Goal: Task Accomplishment & Management: Complete application form

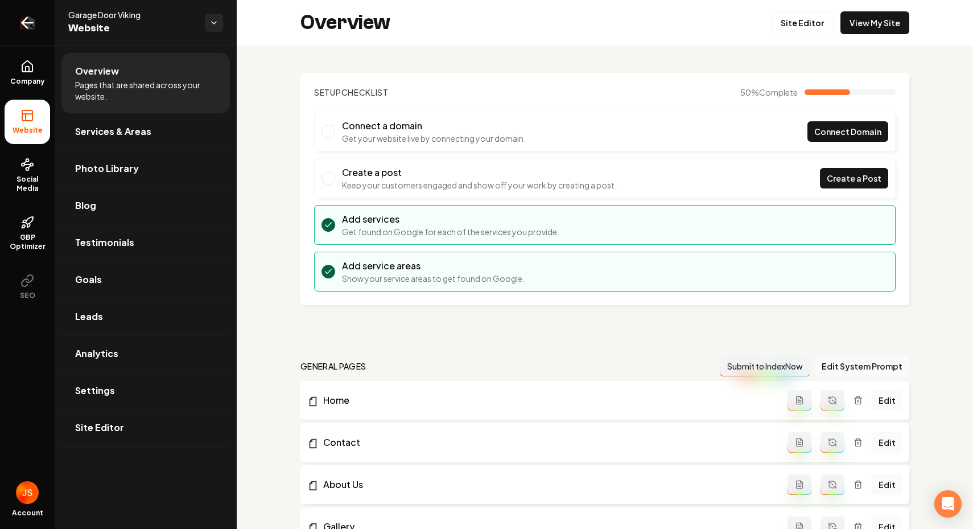
click at [30, 23] on icon "Return to dashboard" at bounding box center [27, 23] width 11 height 0
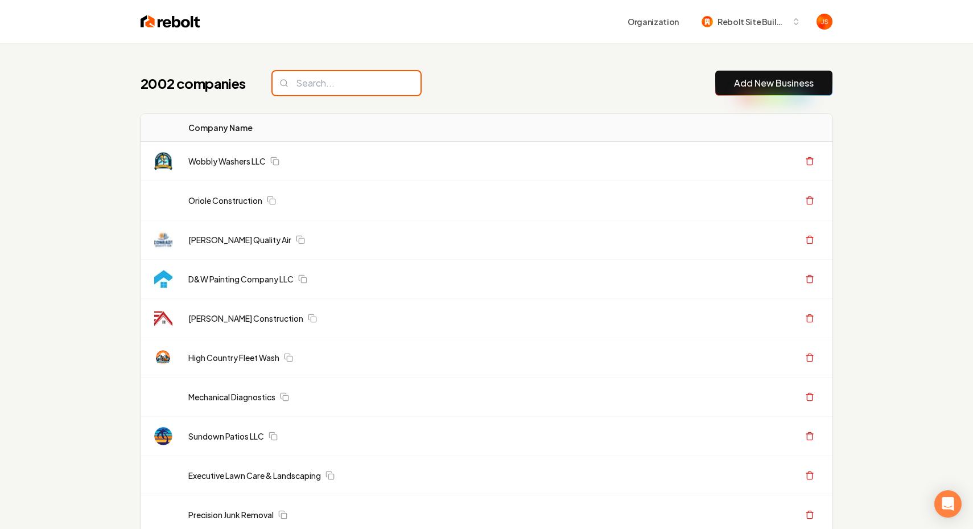
click at [364, 89] on input "search" at bounding box center [347, 83] width 148 height 24
click at [362, 85] on input "search" at bounding box center [347, 83] width 148 height 24
paste input "Signature Land Designs"
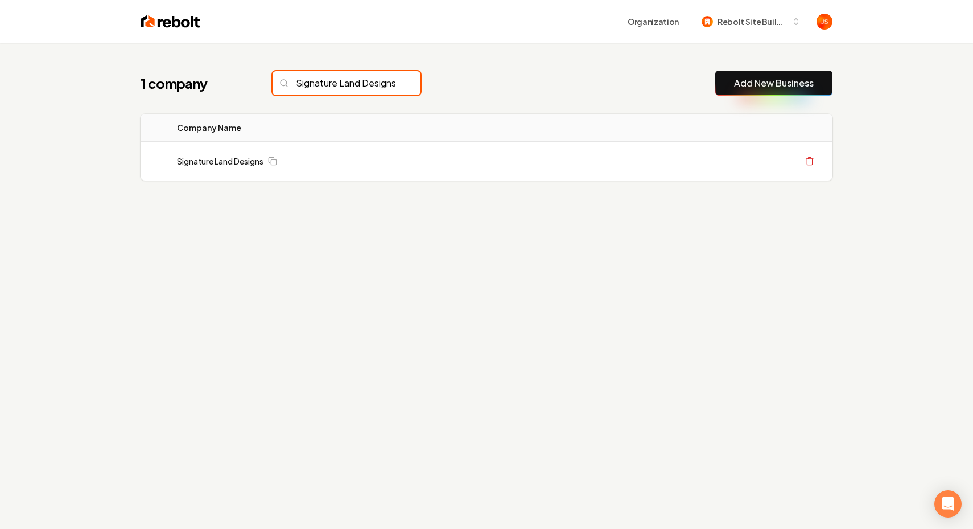
scroll to position [0, 15]
type input "Signature Land Designs"
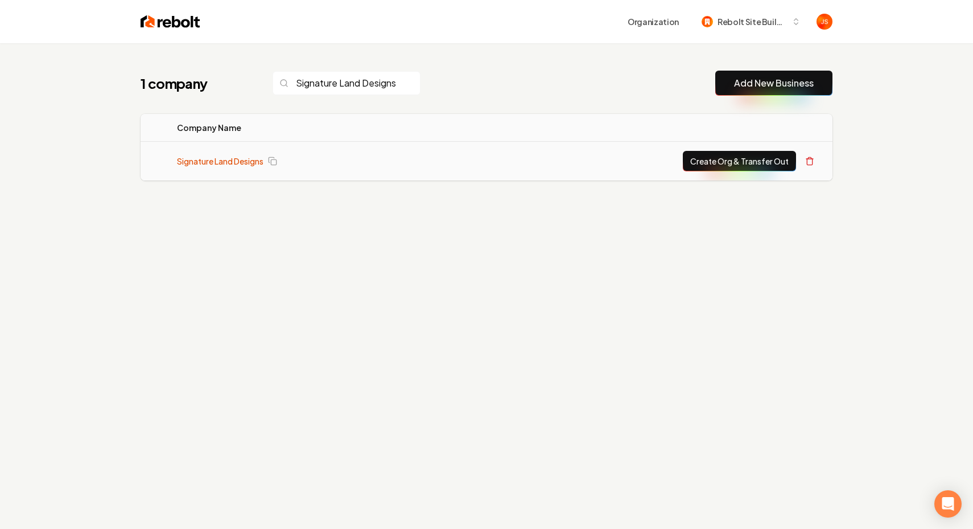
click at [210, 159] on link "Signature Land Designs" at bounding box center [220, 160] width 87 height 11
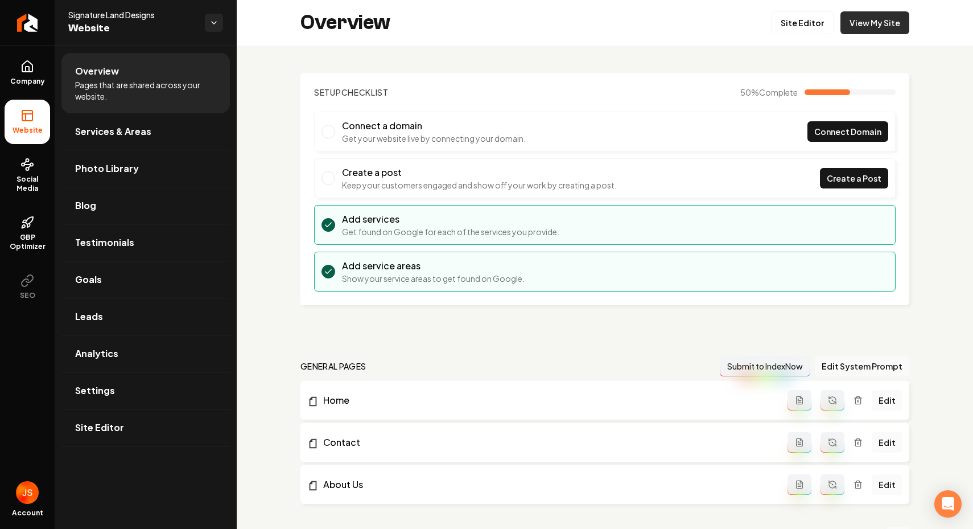
click at [870, 19] on link "View My Site" at bounding box center [875, 22] width 69 height 23
click at [48, 40] on link "Return to dashboard" at bounding box center [27, 23] width 55 height 46
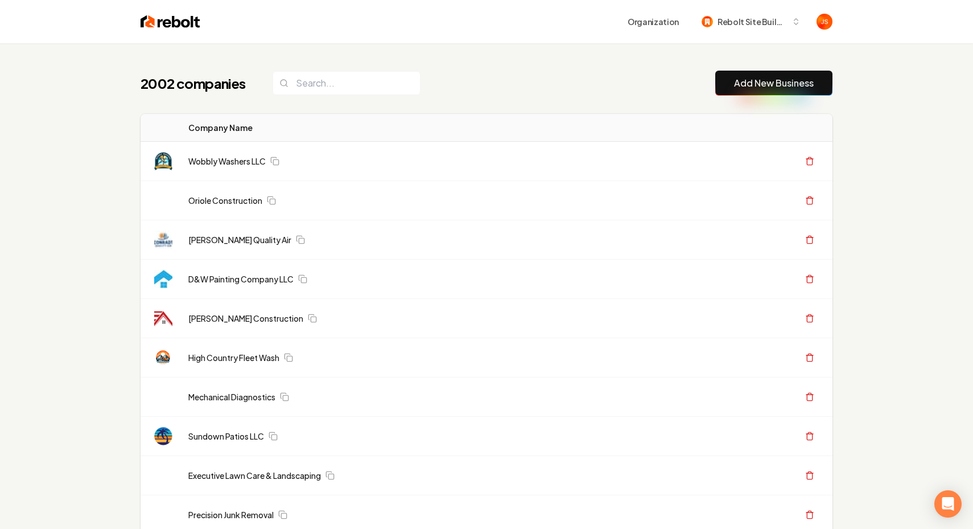
click at [357, 85] on input "search" at bounding box center [347, 83] width 148 height 24
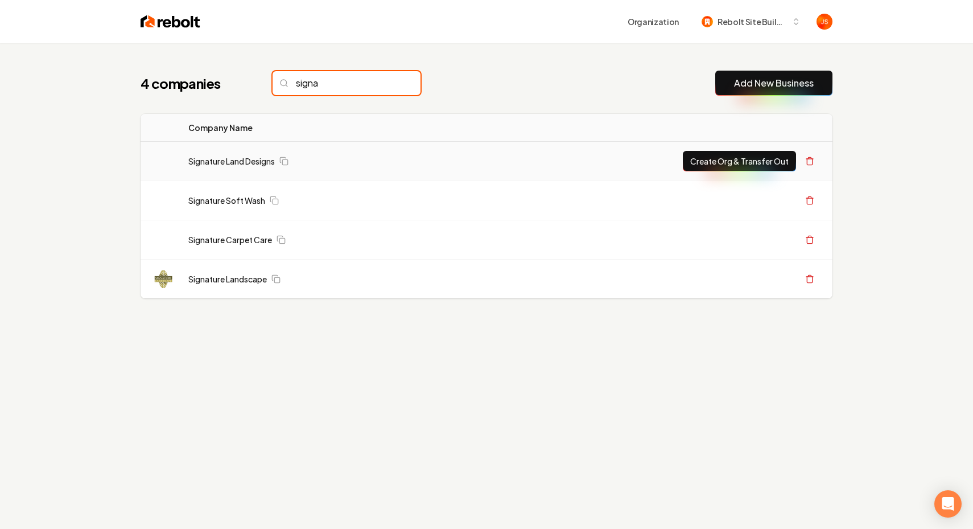
type input "signa"
click at [694, 154] on button "Create Org & Transfer Out" at bounding box center [739, 161] width 113 height 20
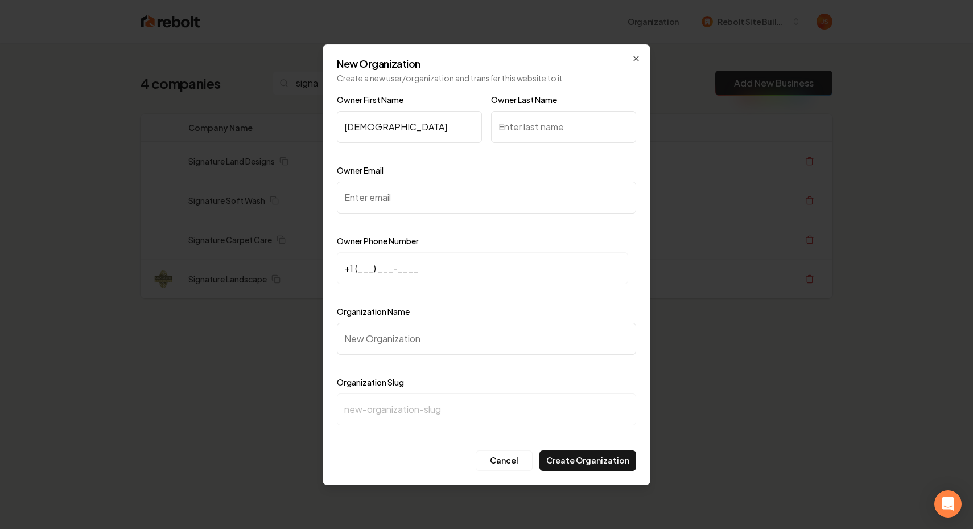
type input "Christian"
click at [548, 146] on div "Owner Last Name" at bounding box center [563, 126] width 145 height 66
click at [548, 138] on input "Owner Last Name" at bounding box center [563, 127] width 145 height 32
type input "Vega"
click at [382, 204] on input "Owner Email" at bounding box center [486, 198] width 299 height 32
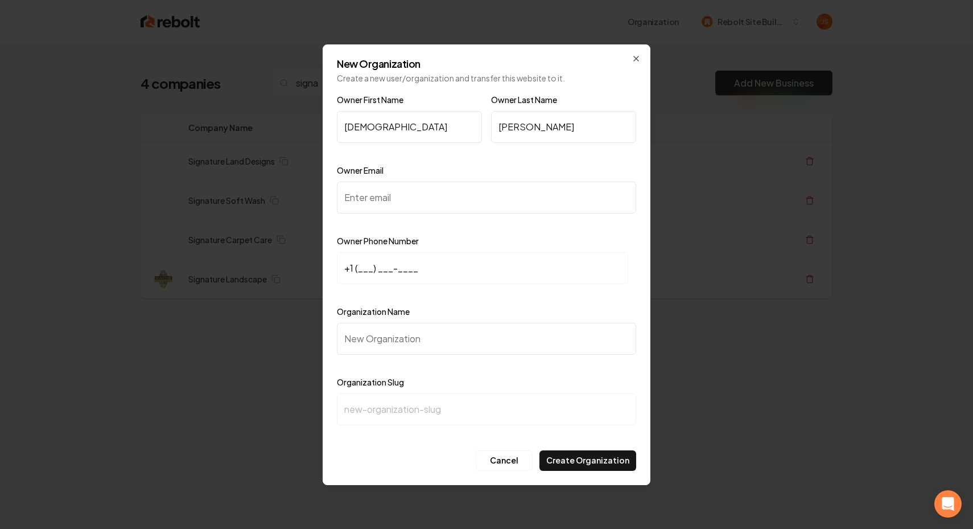
click at [397, 207] on input "Owner Email" at bounding box center [486, 198] width 299 height 32
paste input "vegachristianx@gmail.com"
type input "vegachristianx@gmail.com"
click at [361, 267] on input "+1 (___) ___-____" at bounding box center [482, 268] width 291 height 32
paste input "716) 328-5892"
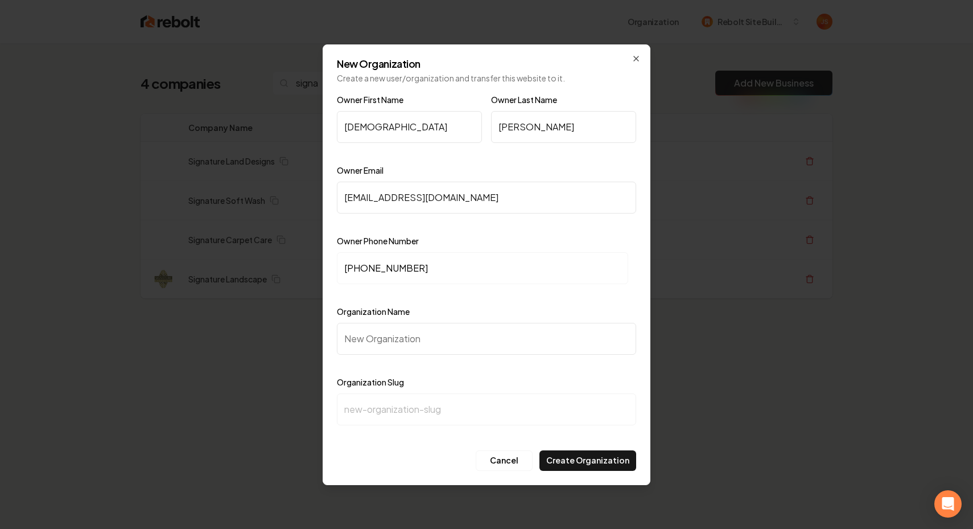
type input "+1 (716) 328-5892"
click at [399, 349] on input "Organization Name" at bounding box center [486, 339] width 299 height 32
click at [399, 348] on input "Organization Name" at bounding box center [486, 339] width 299 height 32
type input "S"
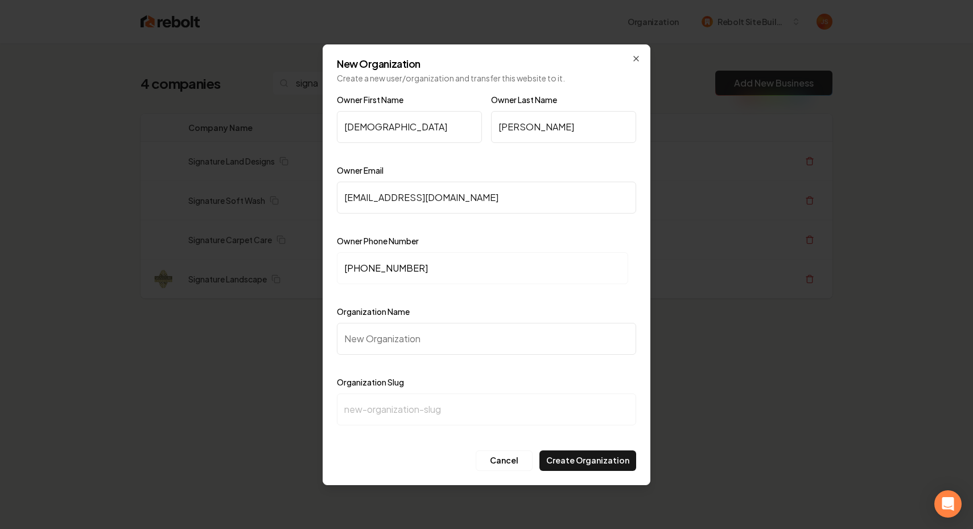
type input "s"
type input "Si"
type input "si"
type input "Sig"
type input "sig"
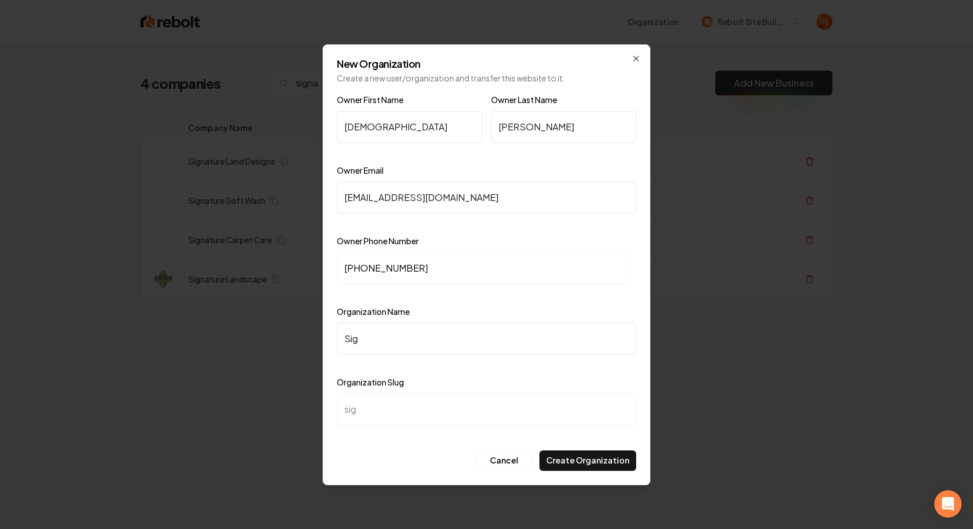
type input "Sign"
type input "sign"
type input "Signa"
type input "signa"
type input "Signat"
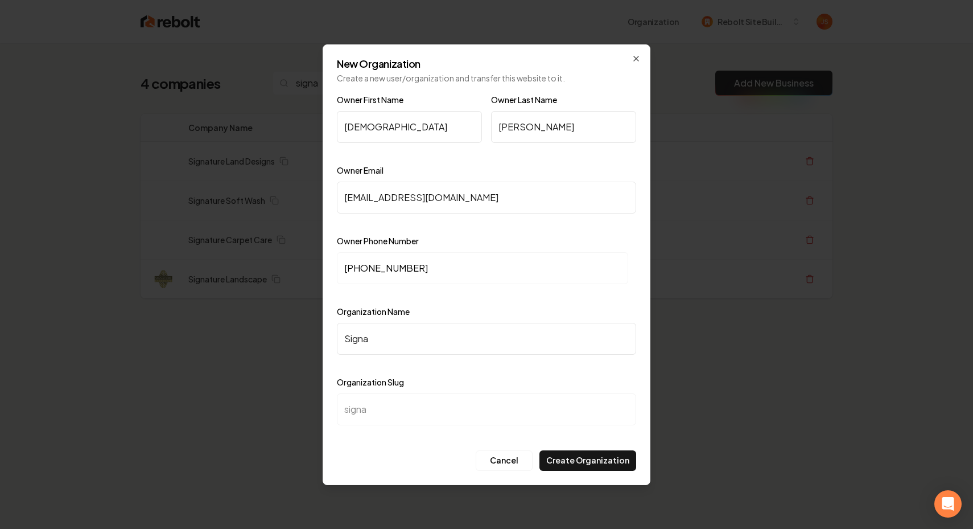
type input "signat"
type input "Signatu"
type input "signatu"
type input "Signatur"
type input "signatur"
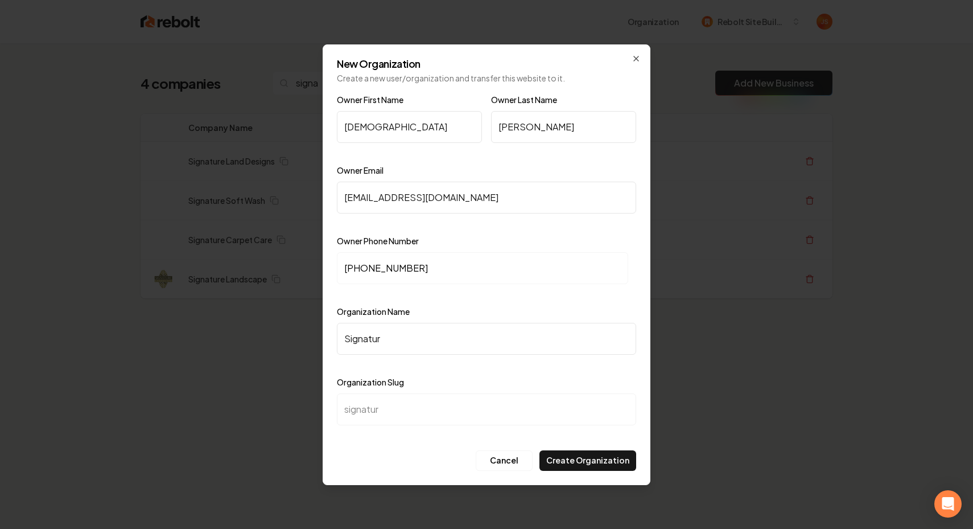
type input "Signature"
type input "signature"
type input "Signature L"
type input "signature-l"
type input "Signature La"
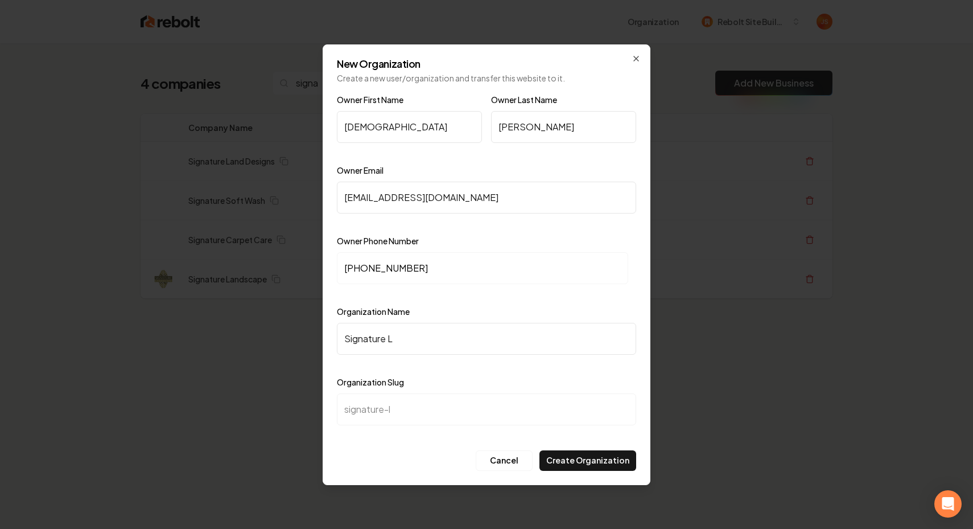
type input "signature-la"
type input "Signature Lan"
type input "signature-lan"
type input "Signature Land"
type input "signature-land"
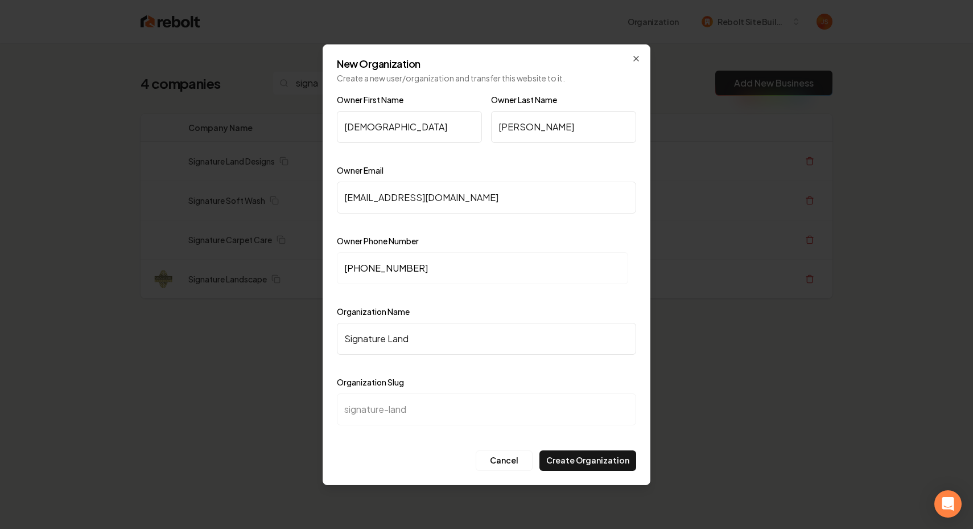
type input "Signature Lands"
type input "signature-lands"
type input "Signature Landsc"
type input "signature-landsc"
type input "Signature Landsca"
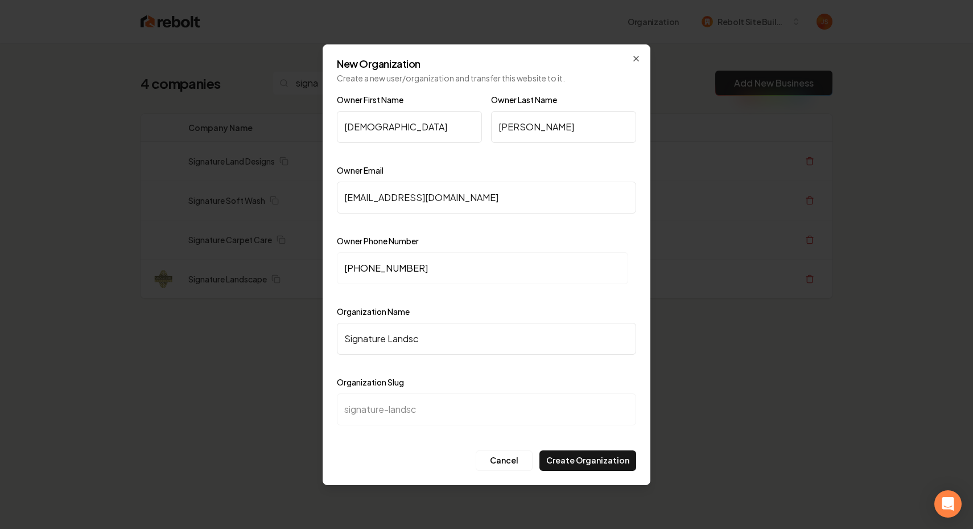
type input "signature-landsca"
type input "Signature Landscap"
type input "signature-landscap"
type input "Signature Landscape"
type input "signature-landscape"
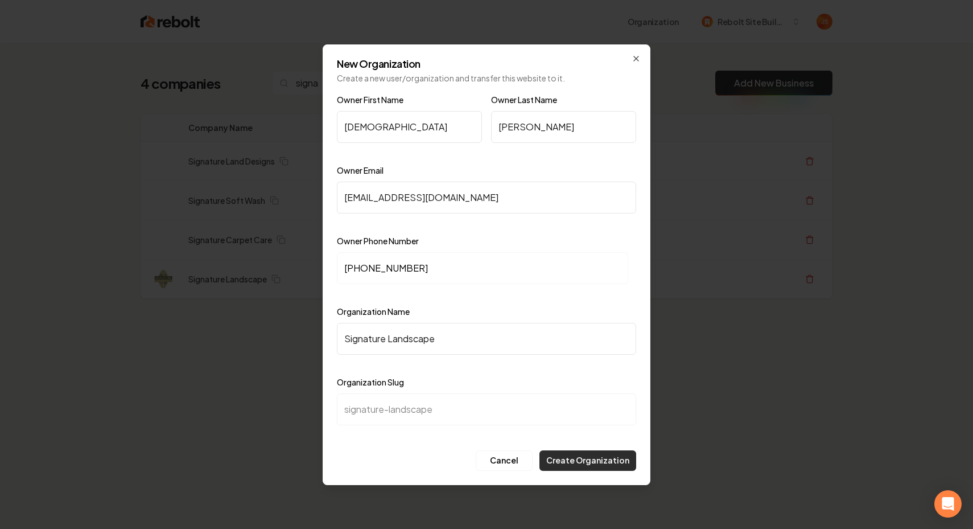
type input "Signature Landscape"
click at [554, 455] on button "Create Organization" at bounding box center [587, 460] width 97 height 20
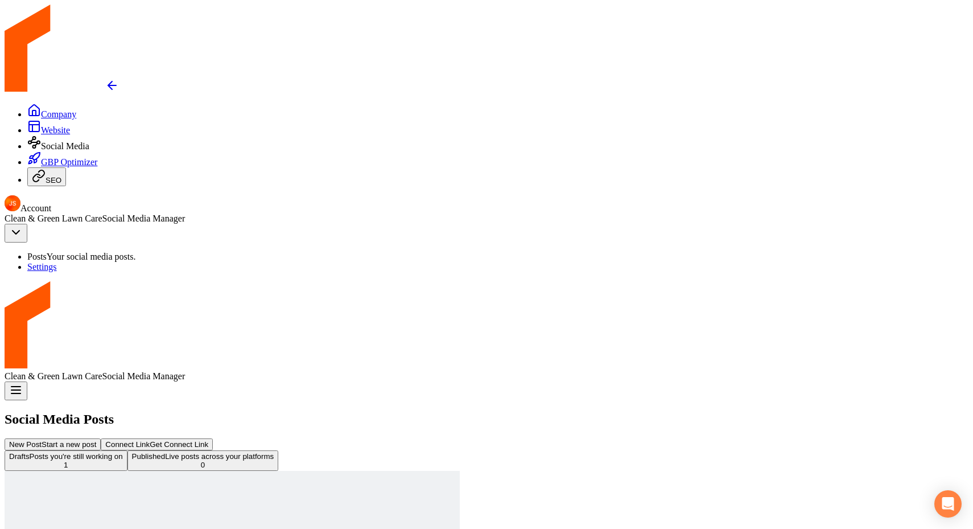
click at [5, 84] on link "Return to dashboard" at bounding box center [62, 89] width 114 height 10
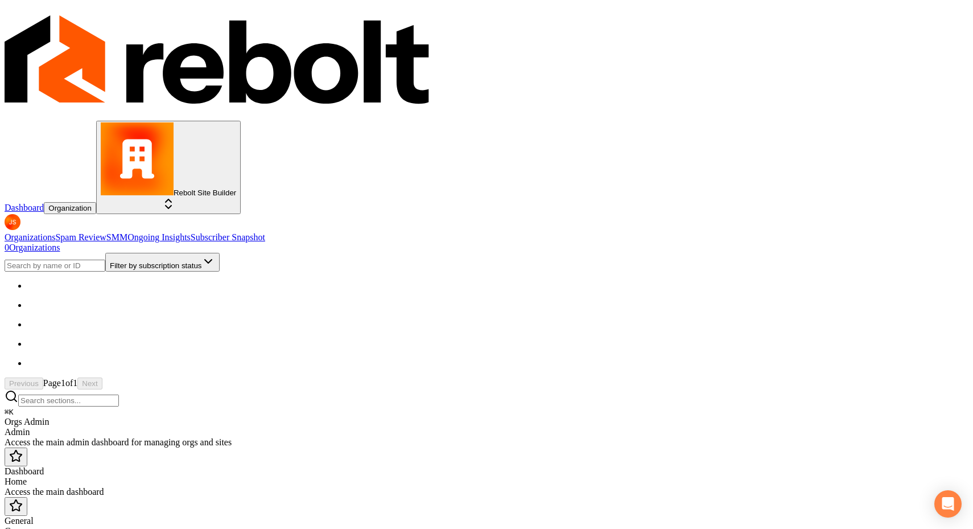
click at [399, 417] on div "Orgs Admin Admin Access the main admin dashboard for managing orgs and sites" at bounding box center [487, 432] width 964 height 31
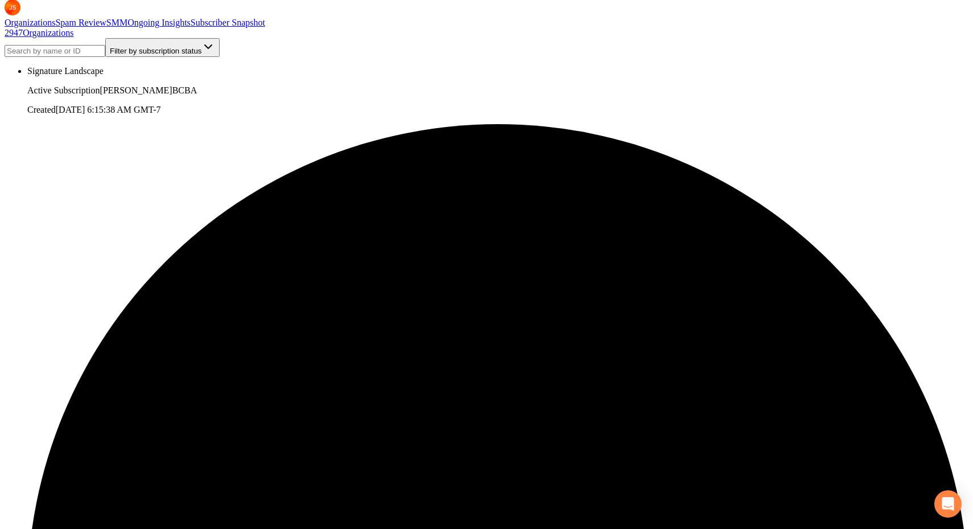
scroll to position [236, 0]
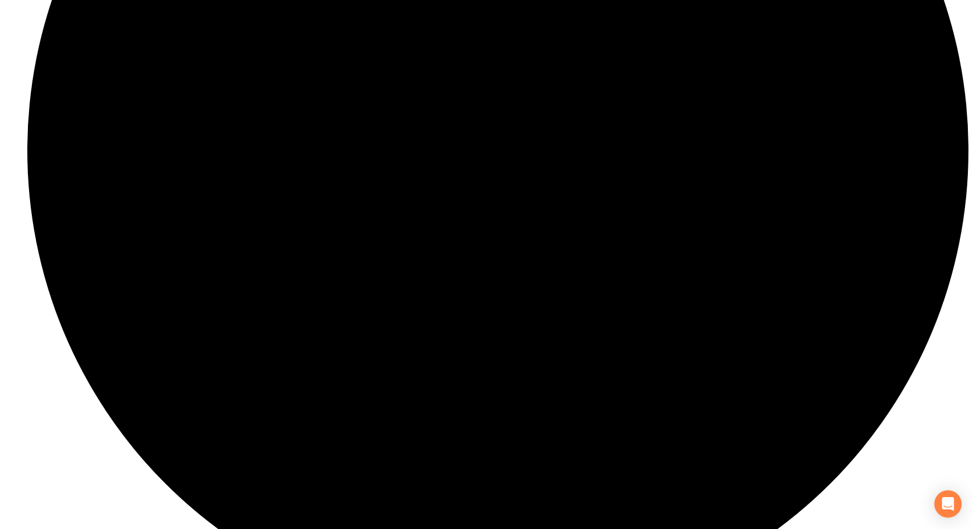
scroll to position [709, 0]
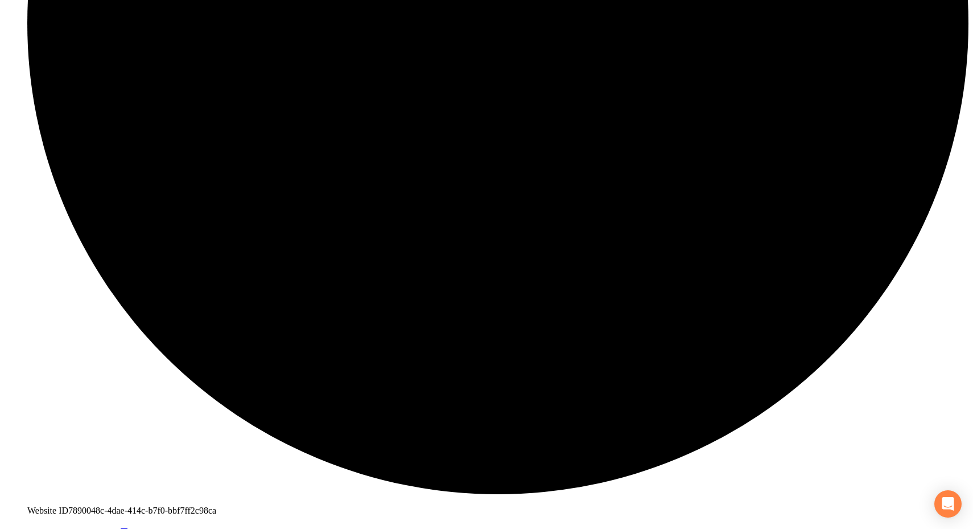
scroll to position [816, 0]
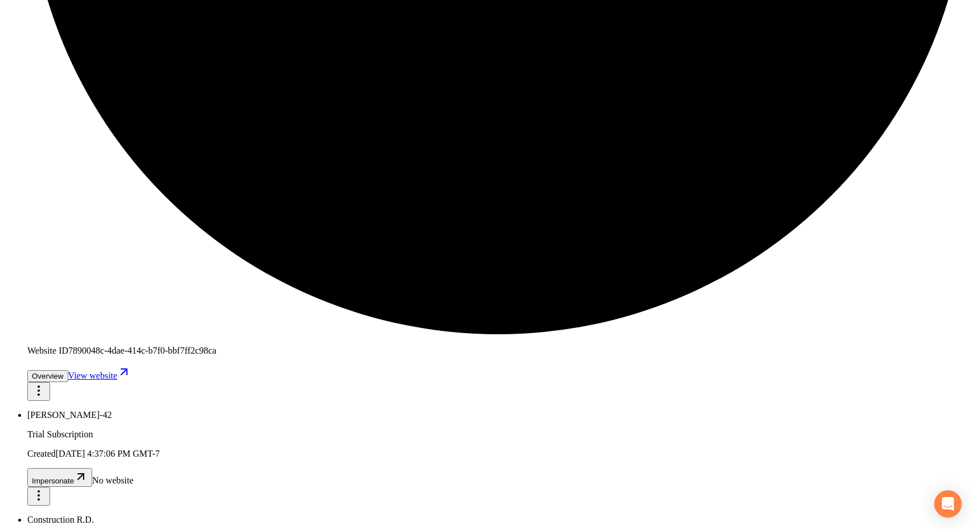
scroll to position [1195, 0]
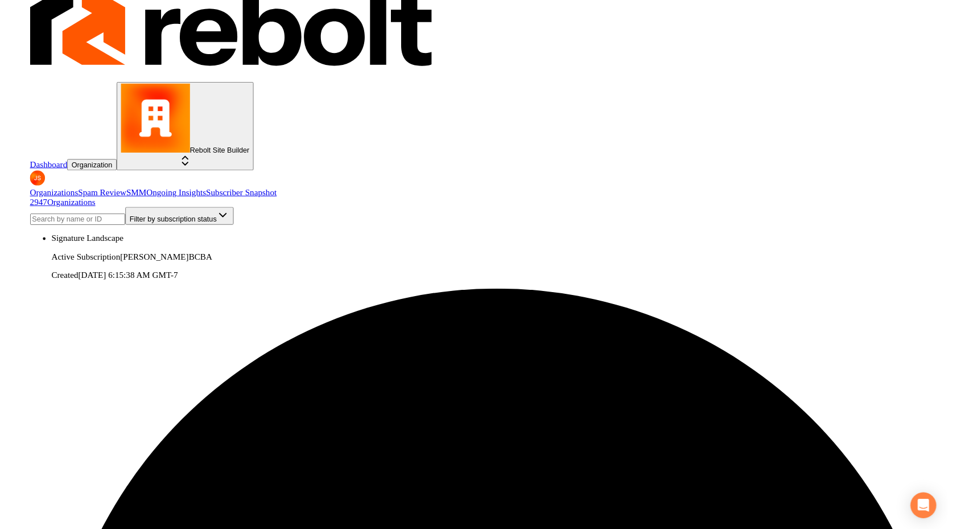
scroll to position [0, 0]
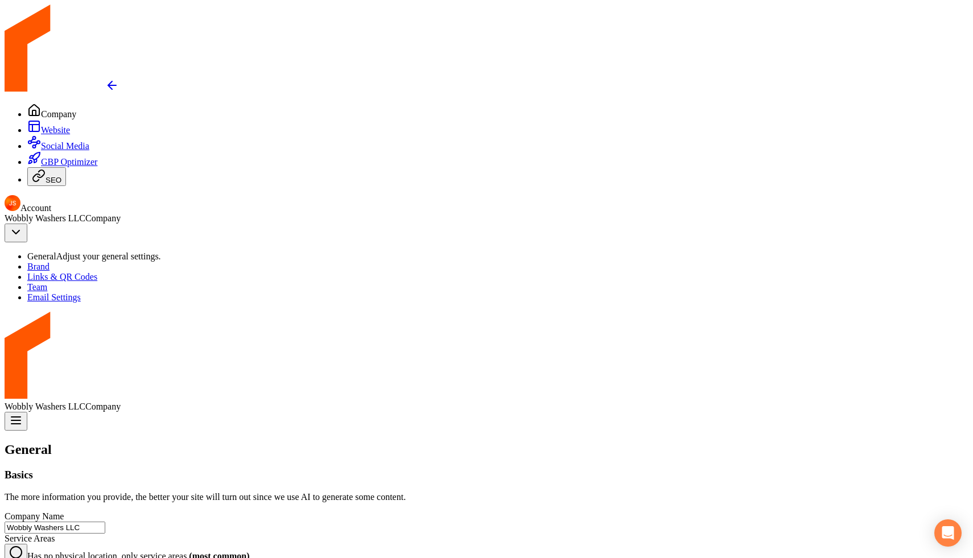
click at [51, 104] on ul "Company Website Social Media GBP Optimizer SEO" at bounding box center [487, 145] width 964 height 83
click at [105, 79] on icon "Return to dashboard" at bounding box center [112, 86] width 14 height 14
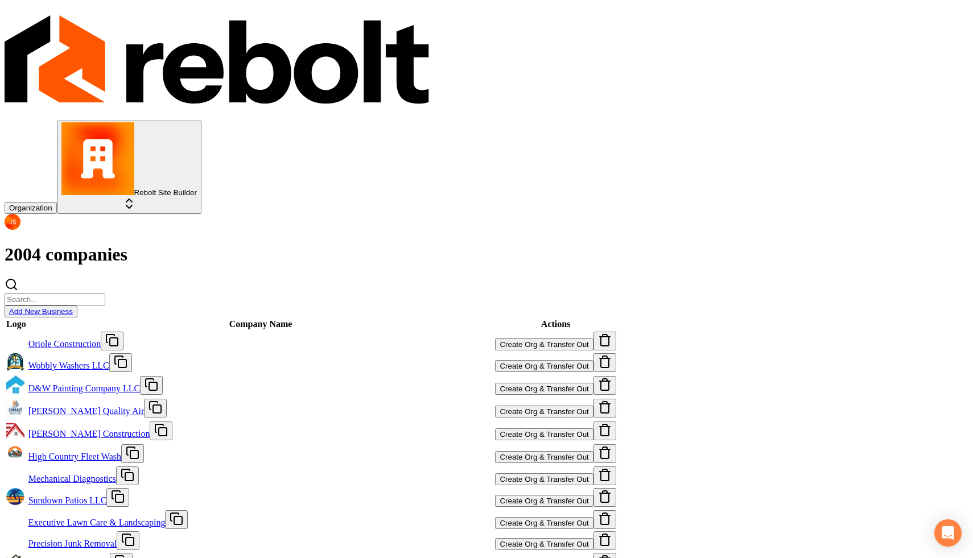
click at [105, 294] on input "search" at bounding box center [55, 300] width 101 height 12
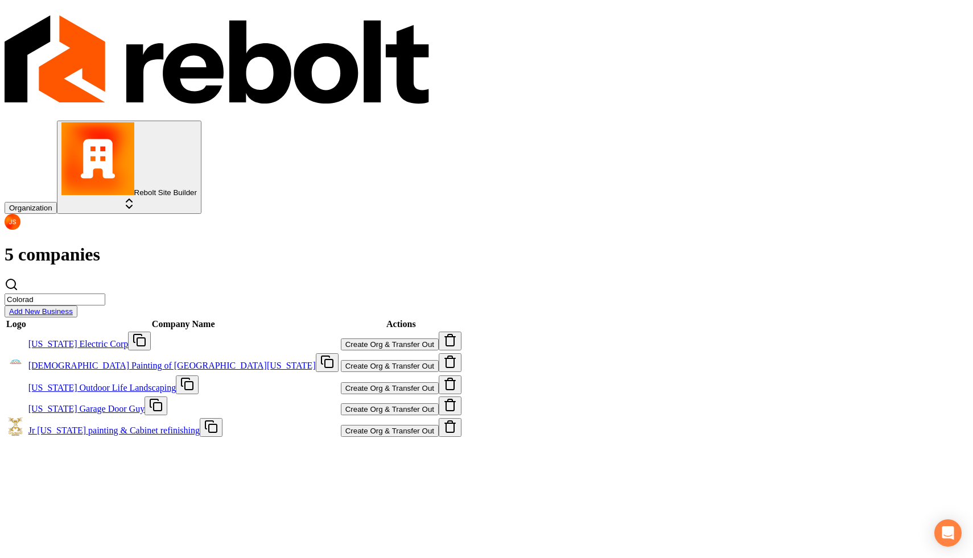
type input "Colorad"
click at [231, 396] on td "Colorado Garage Door Guy" at bounding box center [183, 406] width 311 height 20
click at [145, 404] on link "Colorado Garage Door Guy" at bounding box center [86, 409] width 116 height 10
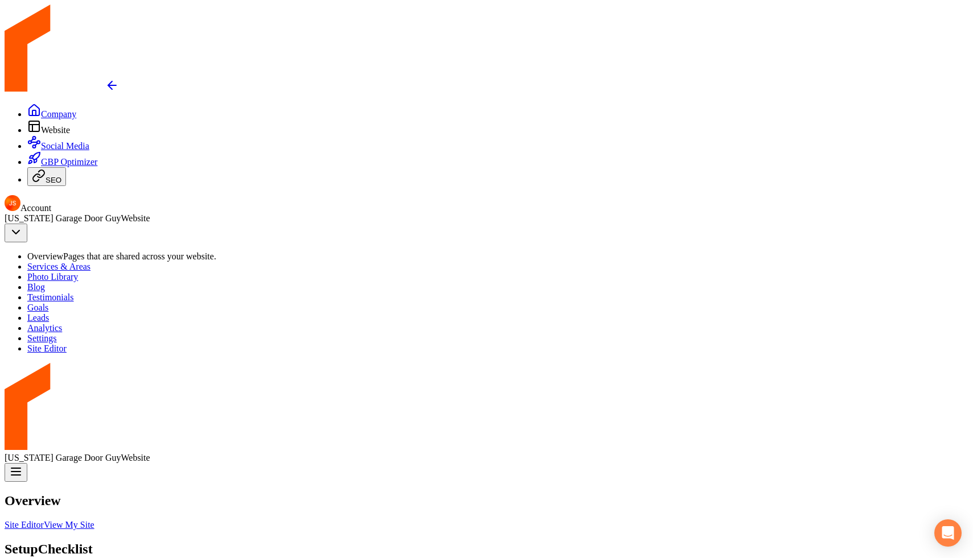
click at [94, 520] on link "View My Site" at bounding box center [69, 525] width 51 height 10
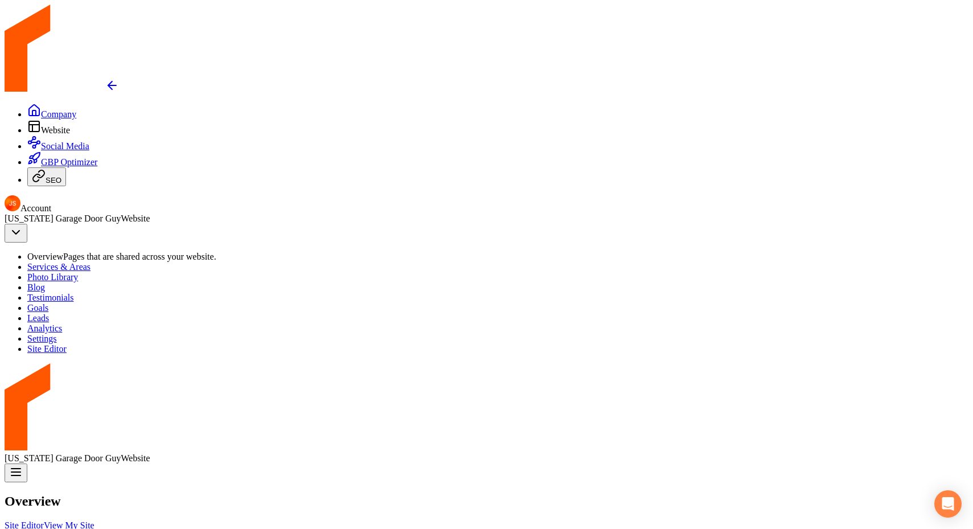
click at [105, 79] on icon "Return to dashboard" at bounding box center [112, 86] width 14 height 14
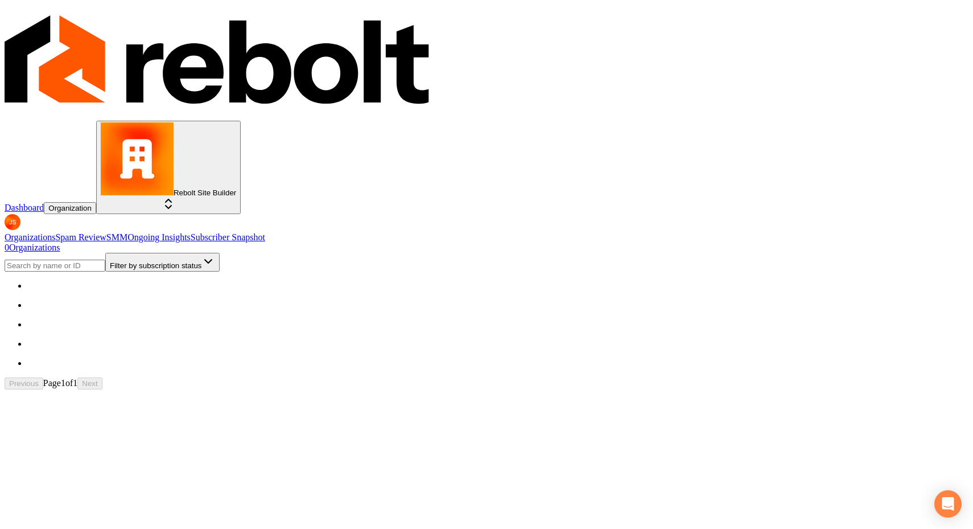
click at [678, 133] on html "Dashboard Organization Rebolt Site Builder Organizations Spam Review SMM Ongoin…" at bounding box center [486, 197] width 973 height 394
click at [105, 260] on input "search" at bounding box center [55, 266] width 101 height 12
type input "A"
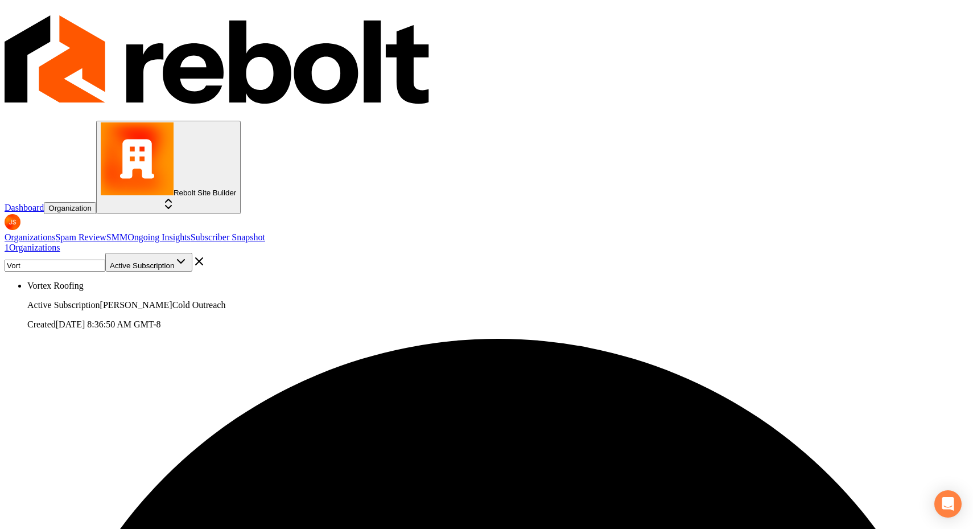
type input "Vort"
click at [619, 253] on div "Vort Active Subscription" at bounding box center [487, 262] width 964 height 19
click at [105, 260] on input "Vort" at bounding box center [55, 266] width 101 height 12
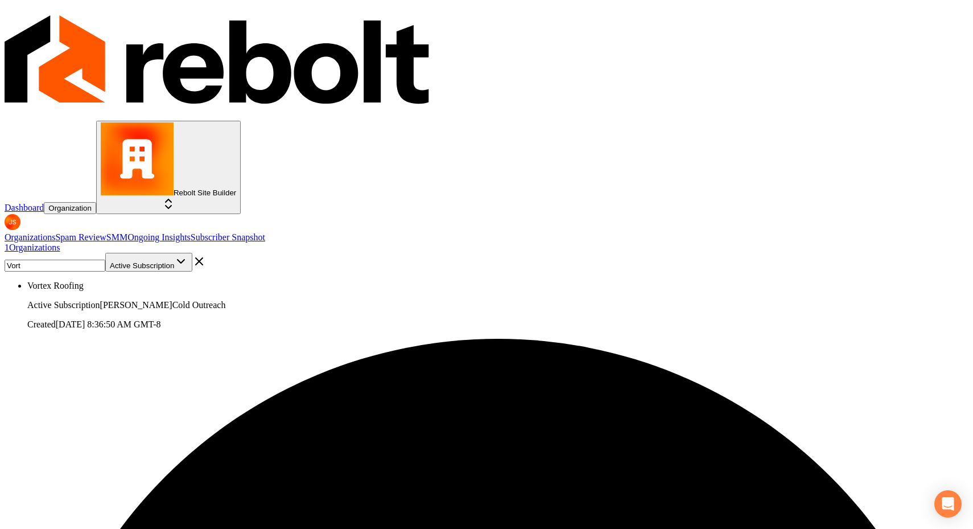
click at [105, 260] on input "Vort" at bounding box center [55, 266] width 101 height 12
type input "Abe doo"
click at [105, 260] on input "Abe doo" at bounding box center [55, 266] width 101 height 12
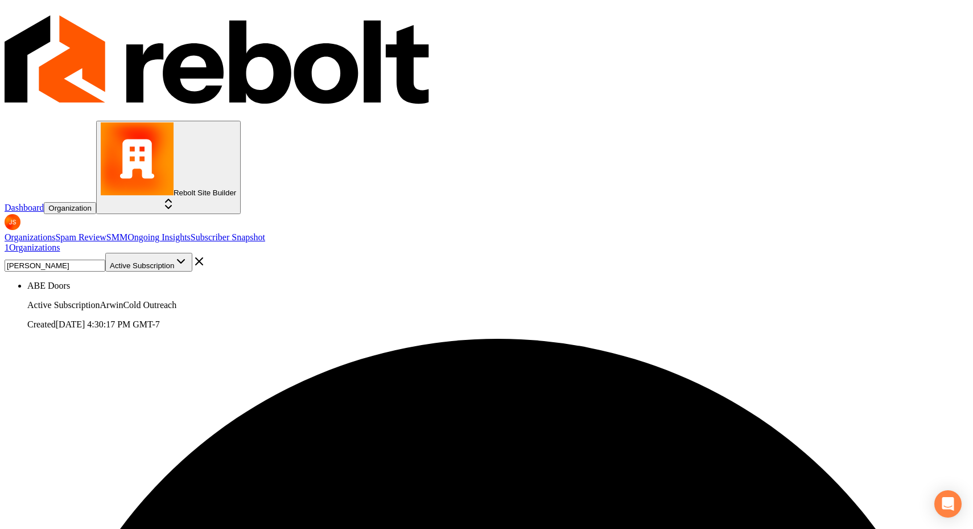
click at [105, 260] on input "Abe doo" at bounding box center [55, 266] width 101 height 12
click at [105, 260] on input "Electrician" at bounding box center [55, 266] width 101 height 12
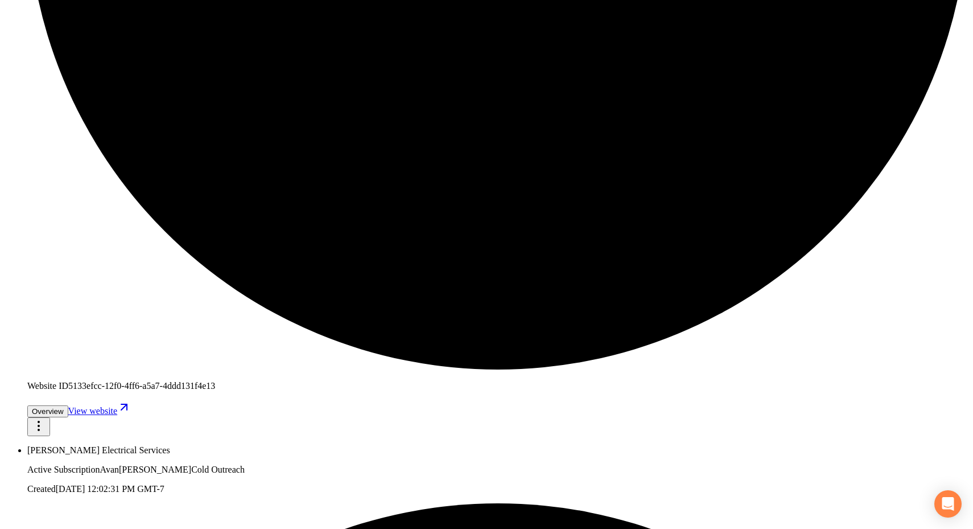
scroll to position [925, 0]
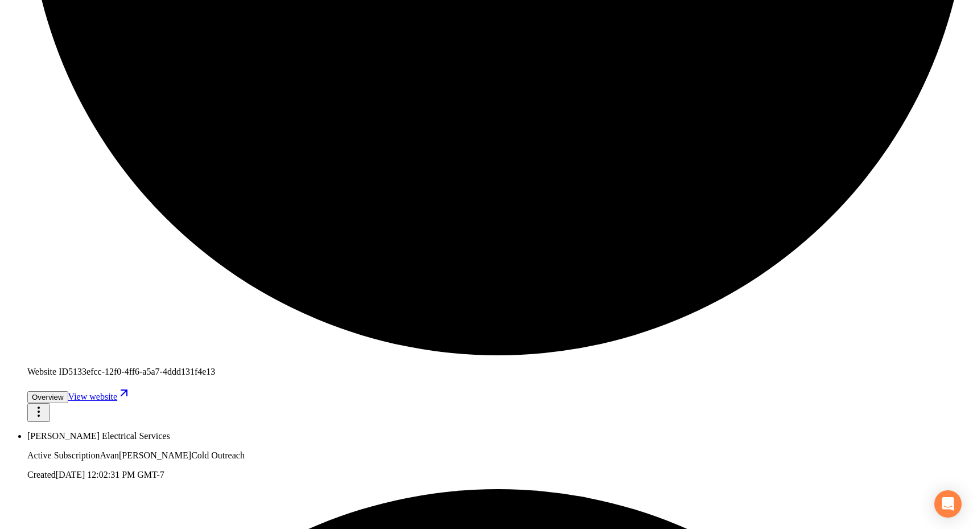
type input "Electri"
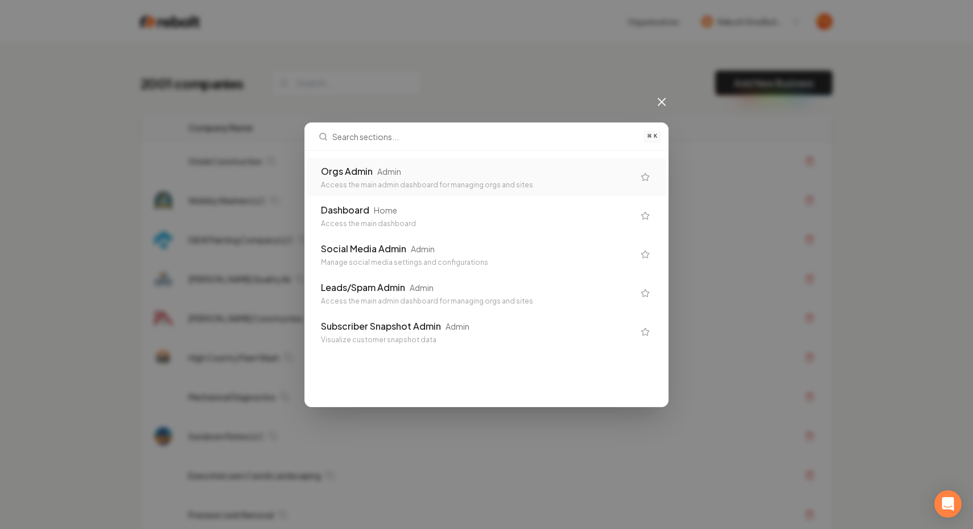
click at [433, 174] on div "Orgs Admin Admin" at bounding box center [477, 171] width 313 height 14
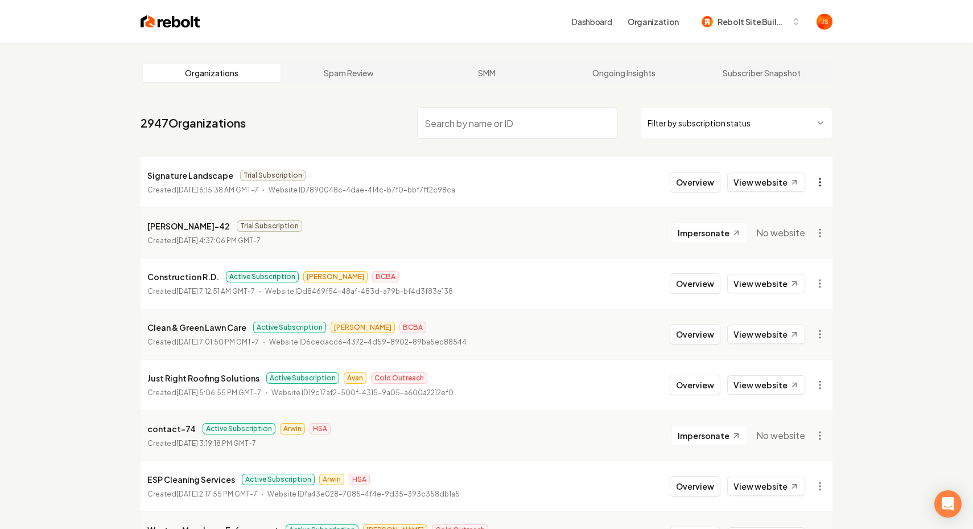
click at [823, 179] on html "Dashboard Organization Rebolt Site Builder Organizations Spam Review SMM Ongoin…" at bounding box center [486, 264] width 973 height 529
click at [795, 228] on div "Get Payment Link" at bounding box center [792, 226] width 72 height 18
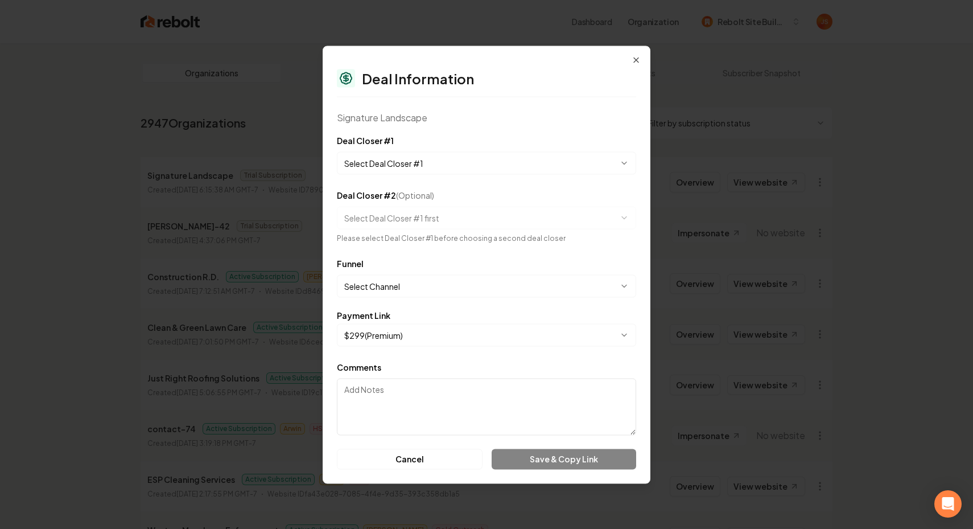
click at [377, 177] on form "**********" at bounding box center [486, 301] width 299 height 336
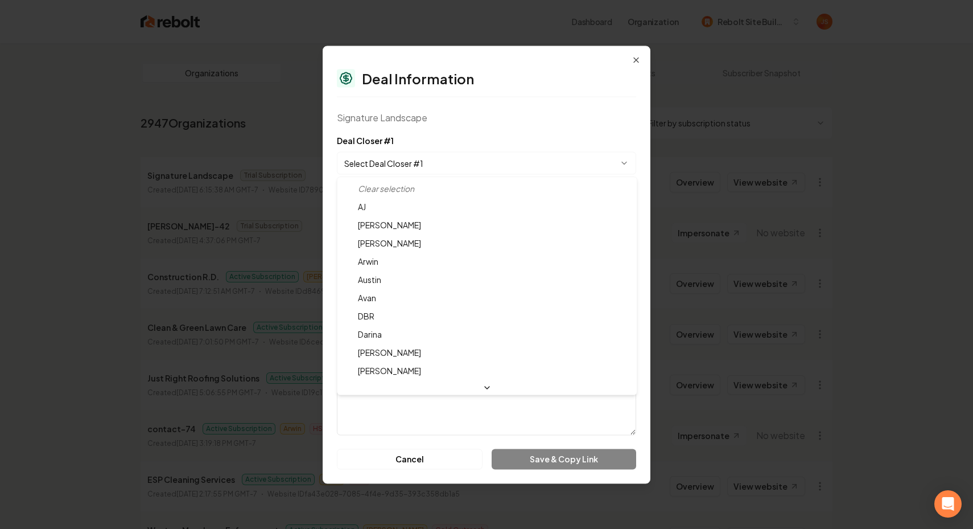
click at [385, 166] on body "Dashboard Organization Rebolt Site Builder Organizations Spam Review SMM Ongoin…" at bounding box center [486, 264] width 973 height 529
select select "**********"
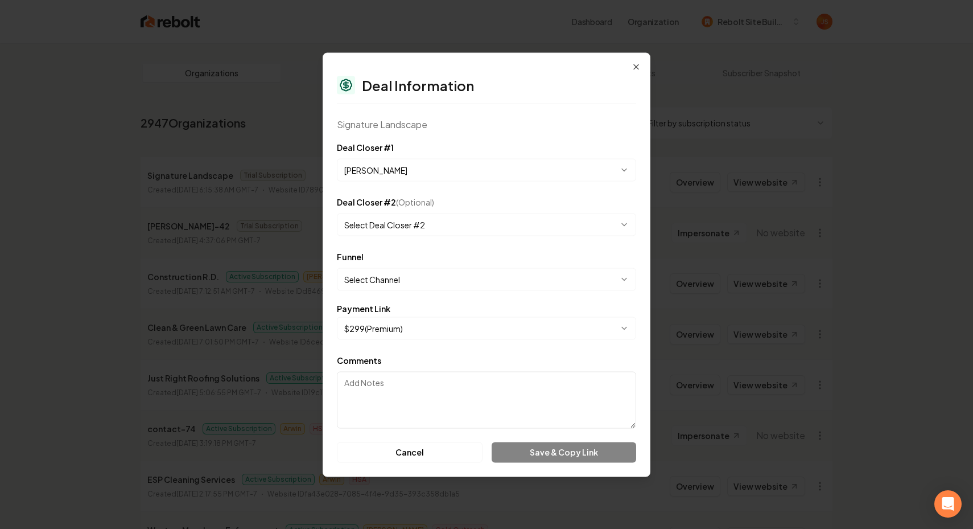
click at [398, 273] on body "Dashboard Organization Rebolt Site Builder Organizations Spam Review SMM Ongoin…" at bounding box center [486, 264] width 973 height 529
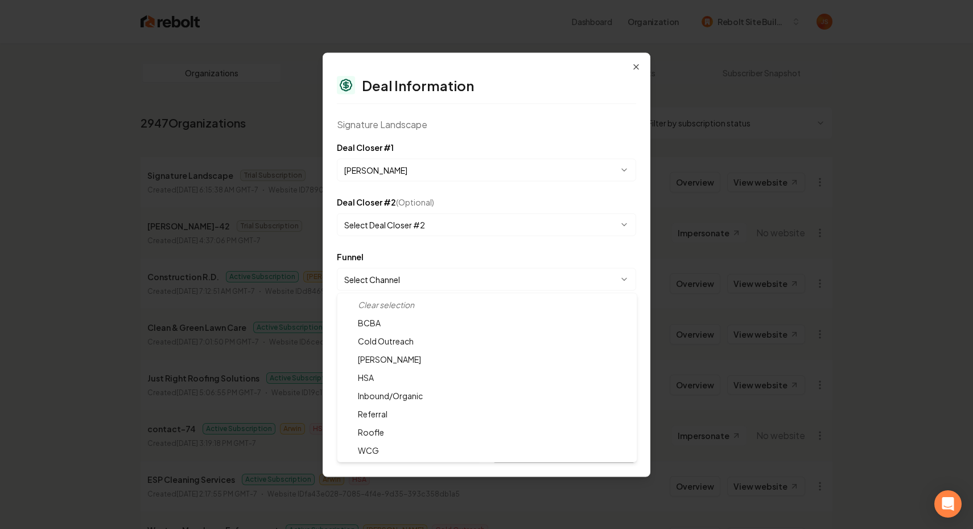
select select "**********"
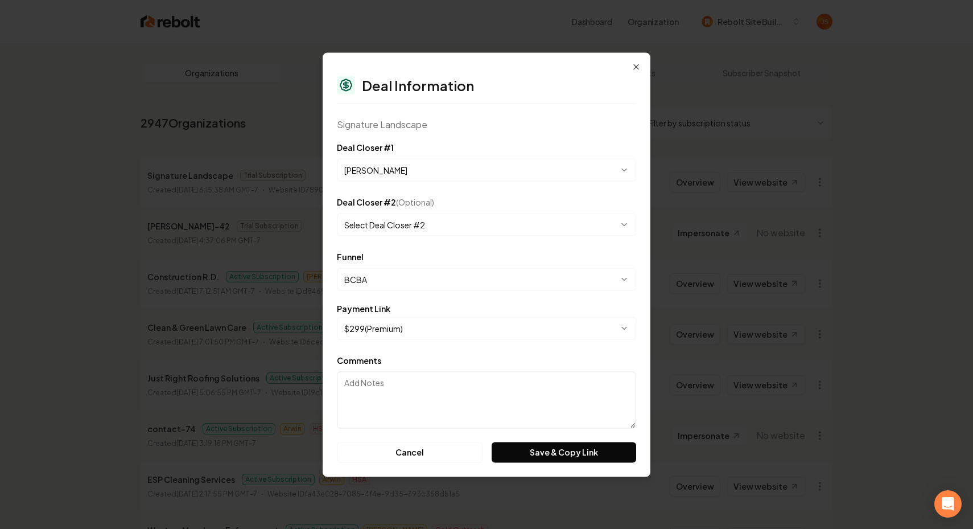
click at [388, 324] on body "Dashboard Organization Rebolt Site Builder Organizations Spam Review SMM Ongoin…" at bounding box center [486, 264] width 973 height 529
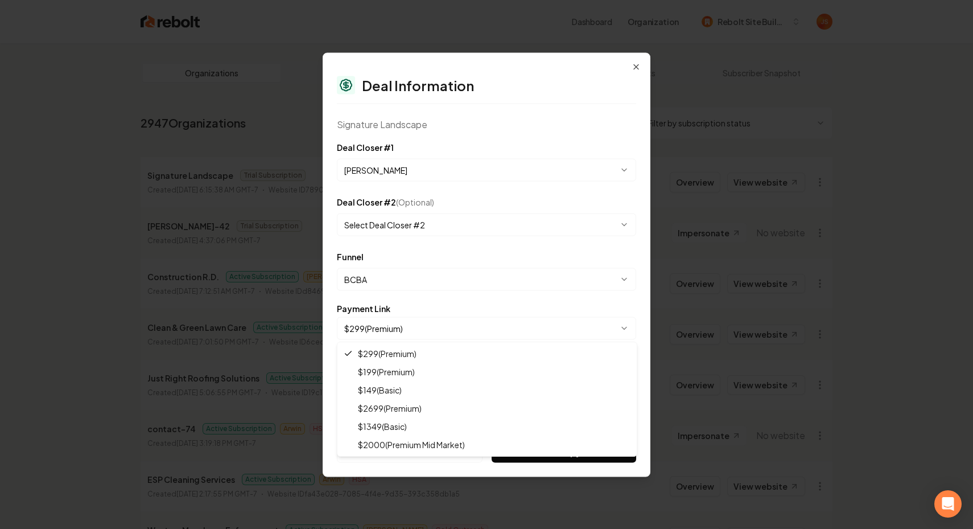
select select "**********"
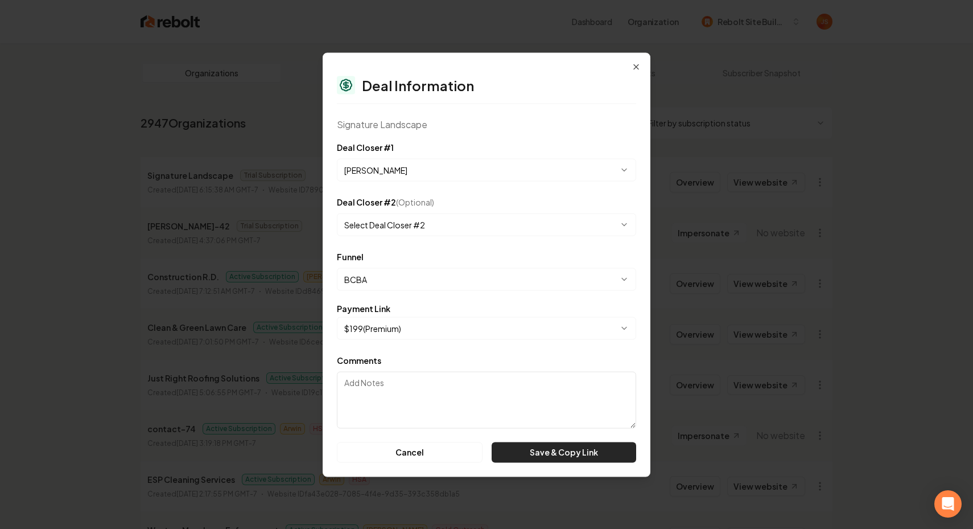
click at [557, 460] on button "Save & Copy Link" at bounding box center [564, 452] width 145 height 20
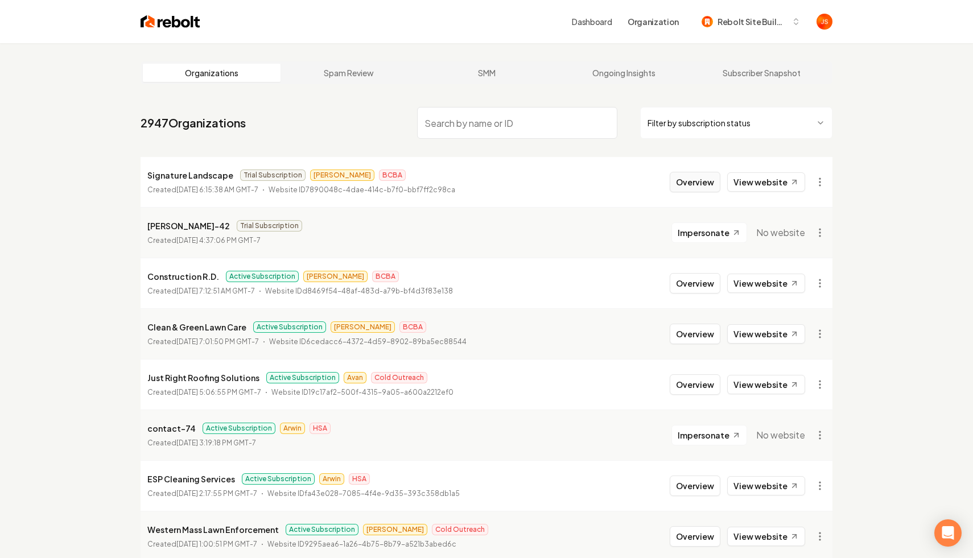
click at [680, 175] on button "Overview" at bounding box center [695, 182] width 51 height 20
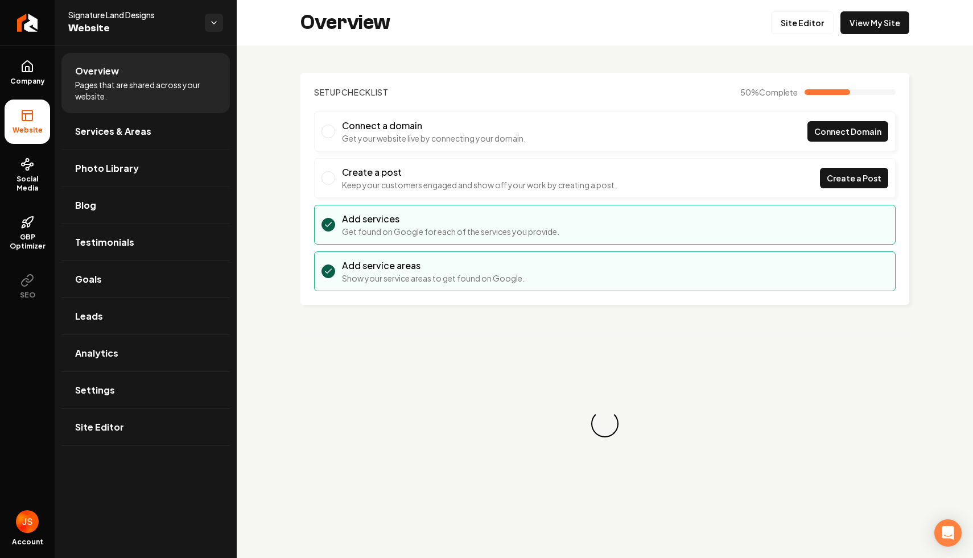
click at [2, 186] on ul "Company Website Social Media GBP Optimizer SEO" at bounding box center [27, 180] width 55 height 268
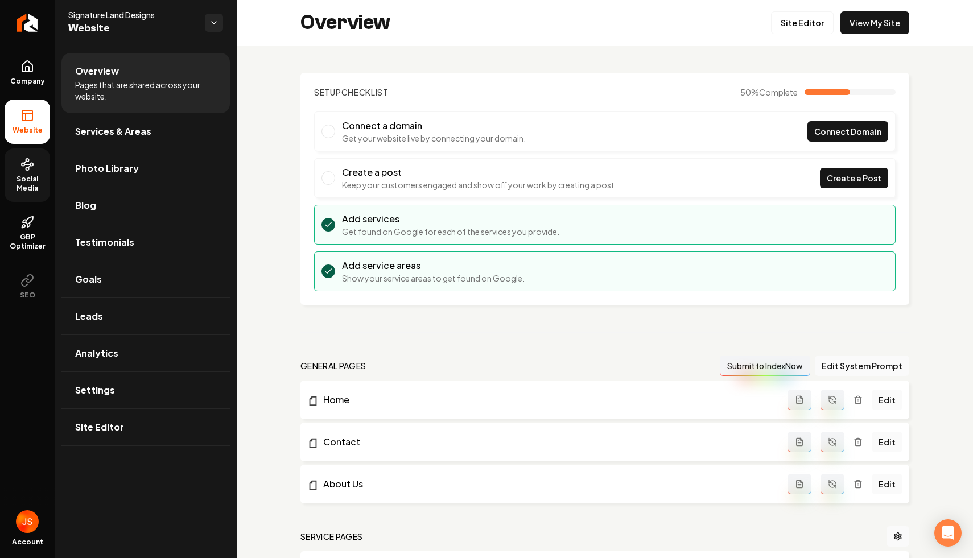
click at [9, 186] on span "Social Media" at bounding box center [28, 184] width 46 height 18
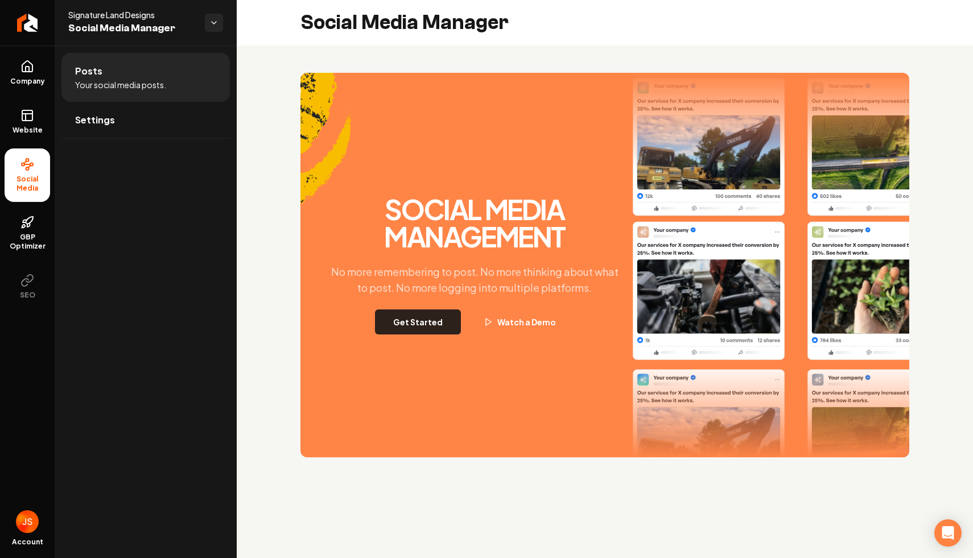
click at [434, 323] on button "Get Started" at bounding box center [418, 322] width 86 height 25
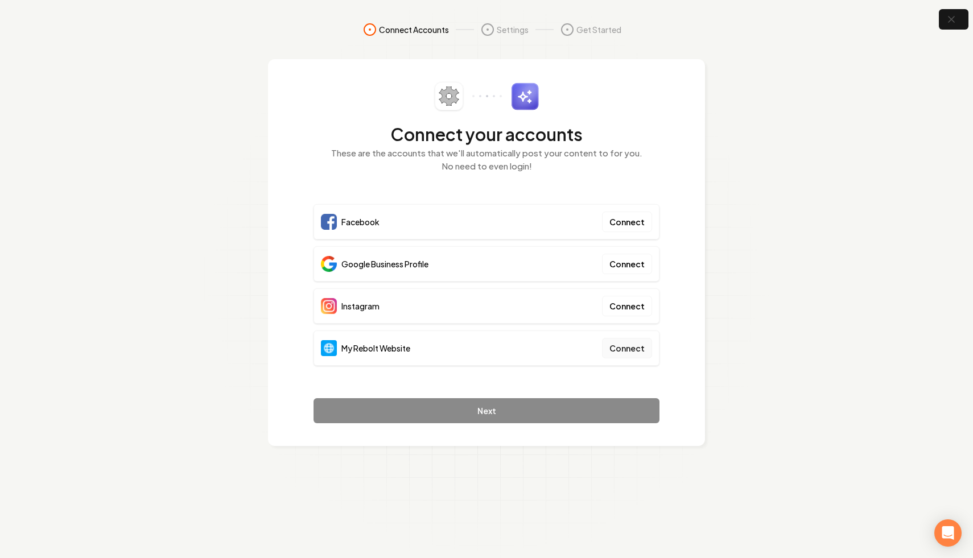
click at [629, 340] on button "Connect" at bounding box center [627, 348] width 50 height 20
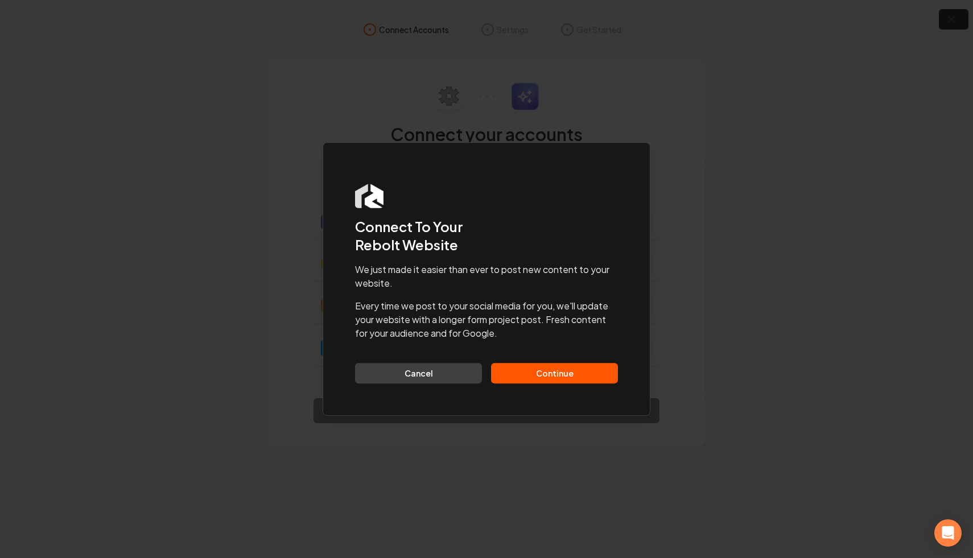
click at [542, 377] on button "Continue" at bounding box center [554, 373] width 127 height 20
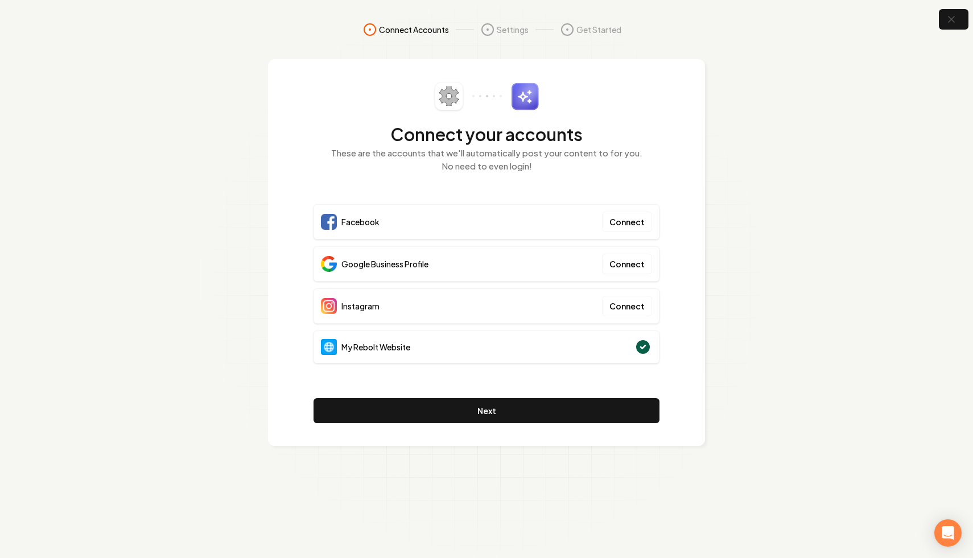
click at [963, 17] on button "button" at bounding box center [954, 19] width 30 height 20
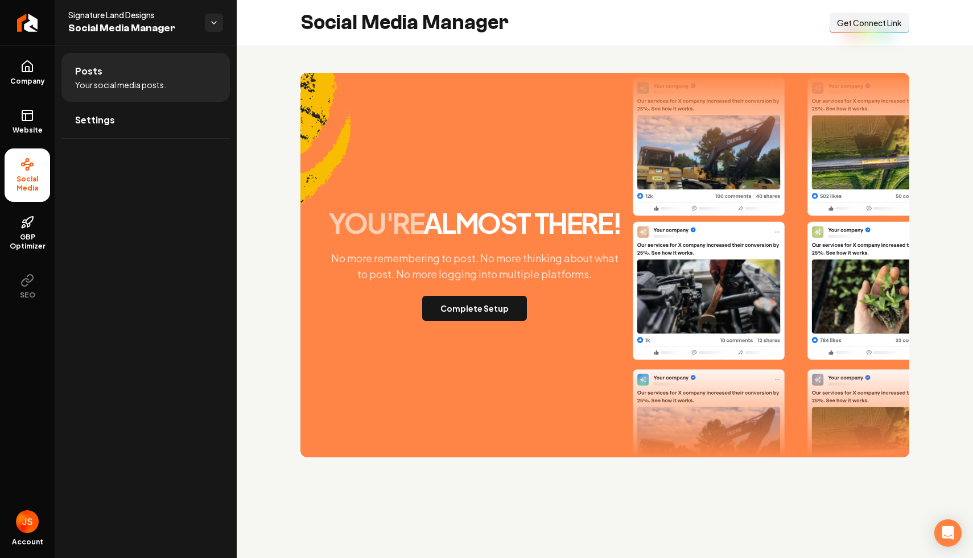
click at [868, 14] on button "Connect Link Get Connect Link" at bounding box center [870, 23] width 80 height 20
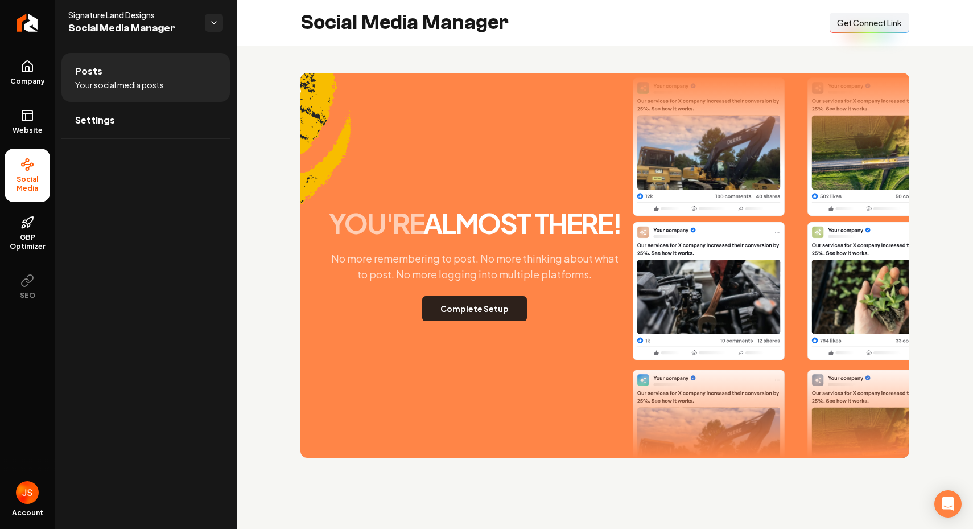
click at [462, 296] on button "Complete Setup" at bounding box center [474, 308] width 105 height 25
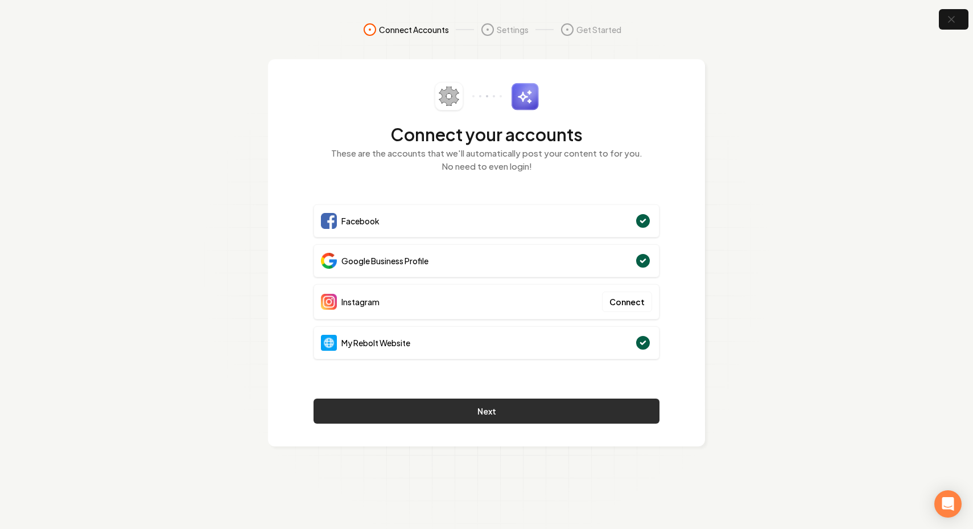
click at [443, 414] on button "Next" at bounding box center [487, 410] width 346 height 25
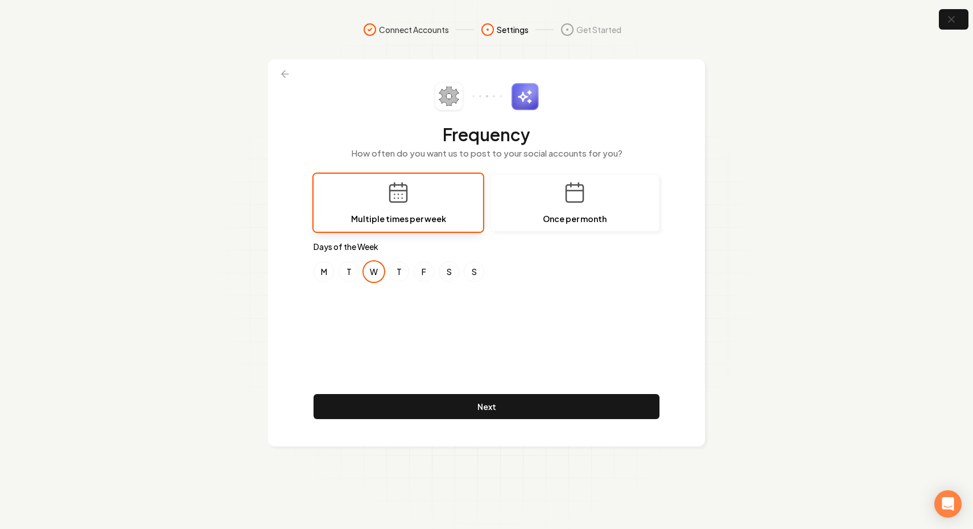
click at [273, 20] on section "Connect Accounts Settings Get Started Frequency How often do you want us to pos…" at bounding box center [486, 264] width 973 height 529
click at [330, 266] on button "M" at bounding box center [324, 271] width 20 height 20
click at [421, 270] on button "F" at bounding box center [424, 271] width 20 height 20
click at [400, 273] on button "T" at bounding box center [399, 271] width 20 height 20
click at [340, 269] on button "T" at bounding box center [349, 271] width 20 height 20
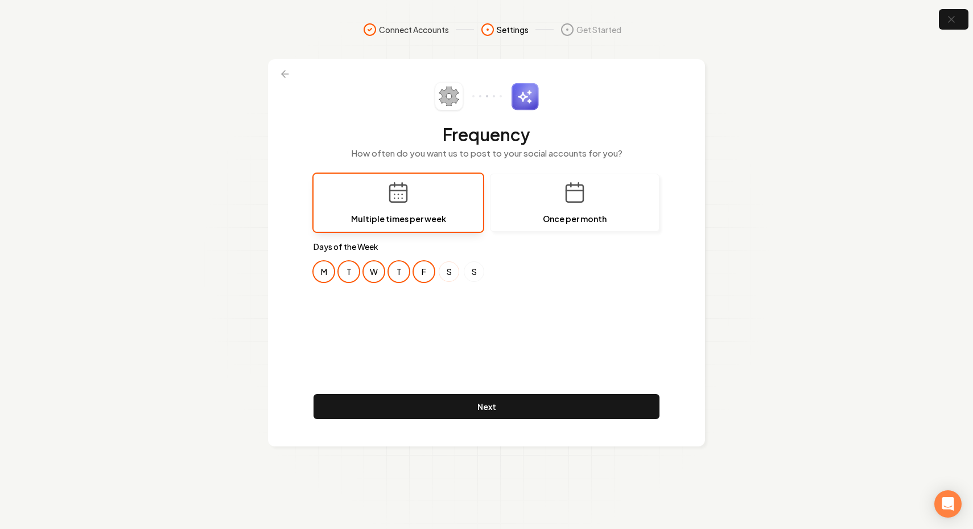
click at [448, 275] on button "S" at bounding box center [449, 271] width 20 height 20
click at [468, 275] on button "S" at bounding box center [474, 271] width 20 height 20
click at [450, 275] on button "S" at bounding box center [449, 271] width 20 height 20
click at [466, 273] on button "S" at bounding box center [474, 271] width 20 height 20
click at [397, 270] on button "T" at bounding box center [399, 271] width 20 height 20
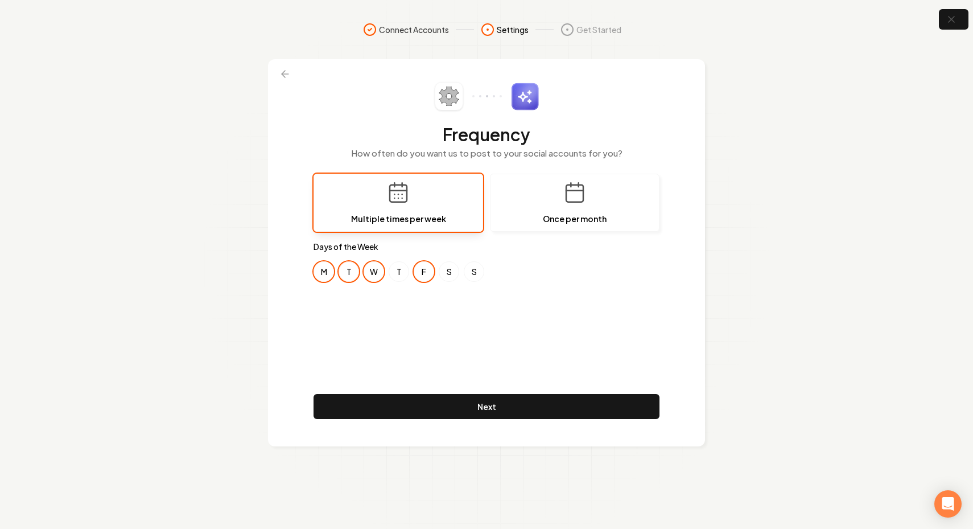
click at [351, 270] on button "T" at bounding box center [349, 271] width 20 height 20
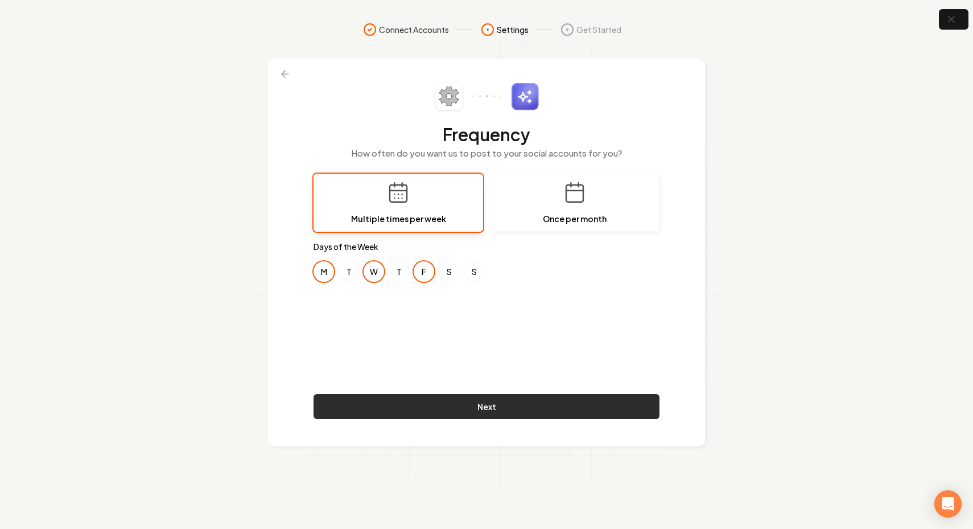
click at [425, 415] on button "Next" at bounding box center [487, 406] width 346 height 25
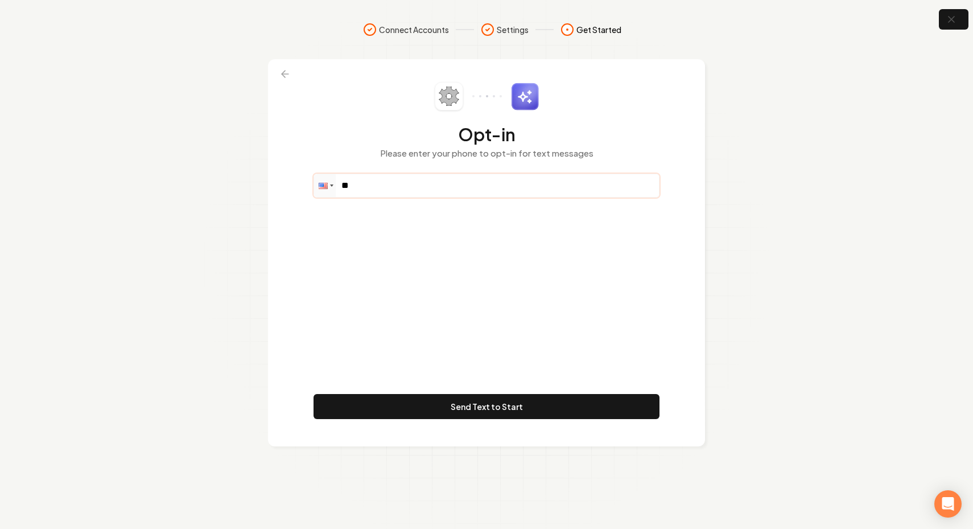
click at [357, 180] on input "**" at bounding box center [486, 185] width 345 height 23
paste input "**********"
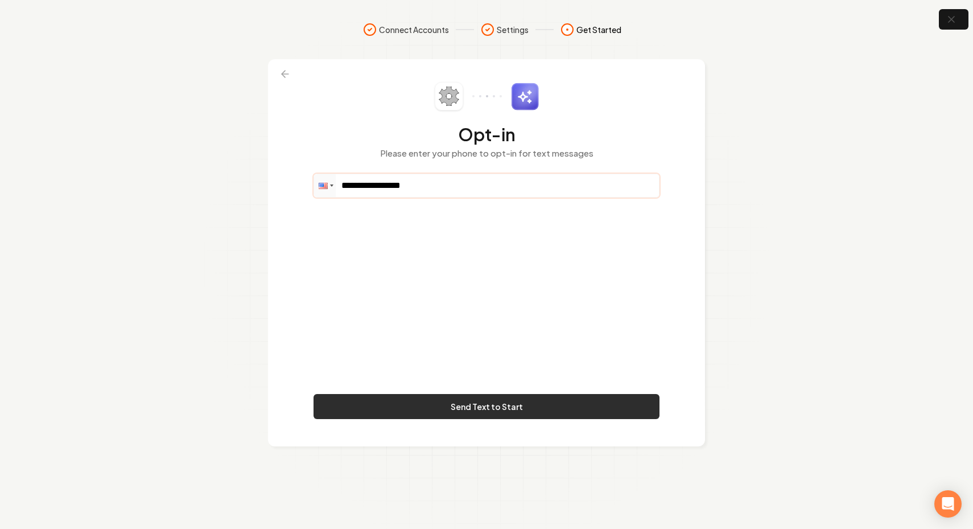
type input "**********"
click at [382, 408] on button "Send Text to Start" at bounding box center [487, 406] width 346 height 25
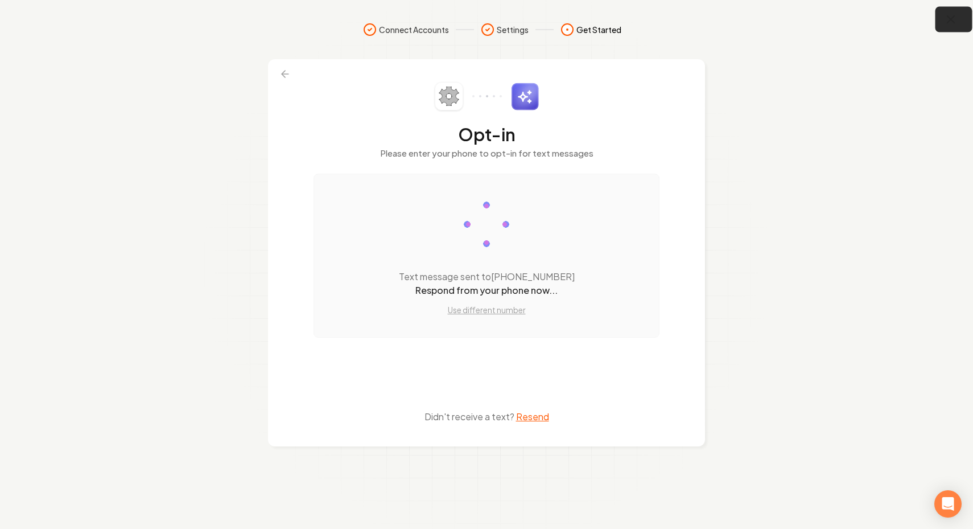
click at [953, 13] on button "button" at bounding box center [954, 20] width 37 height 26
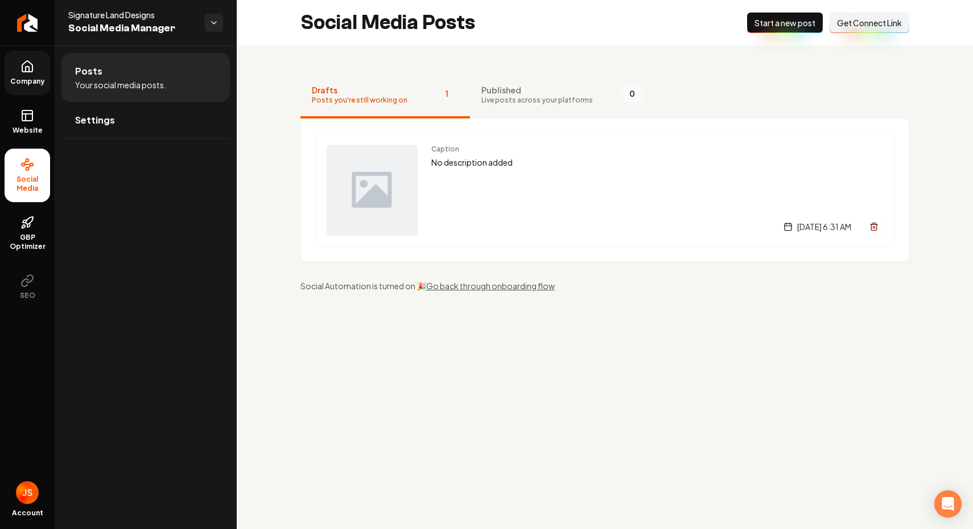
click at [44, 94] on link "Company" at bounding box center [28, 73] width 46 height 44
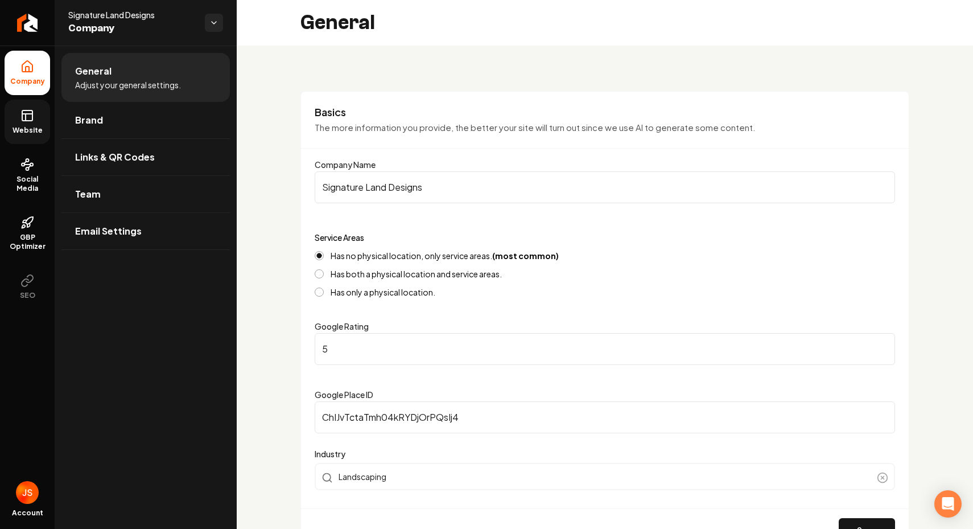
click at [28, 123] on link "Website" at bounding box center [28, 122] width 46 height 44
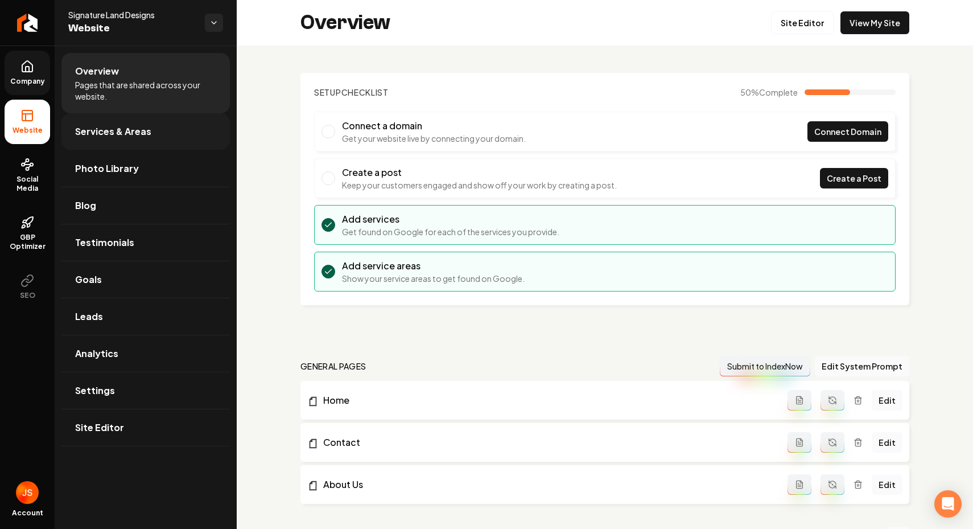
click at [119, 141] on link "Services & Areas" at bounding box center [145, 131] width 168 height 36
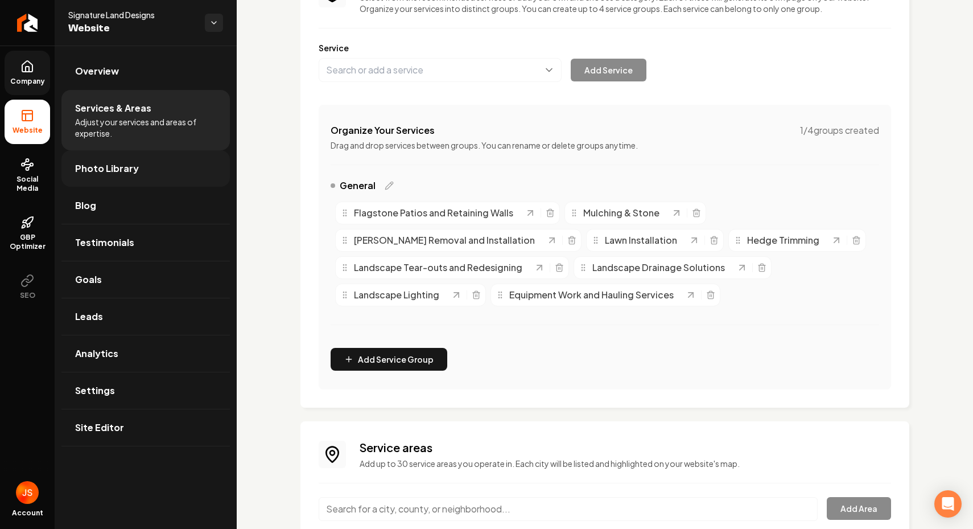
scroll to position [122, 0]
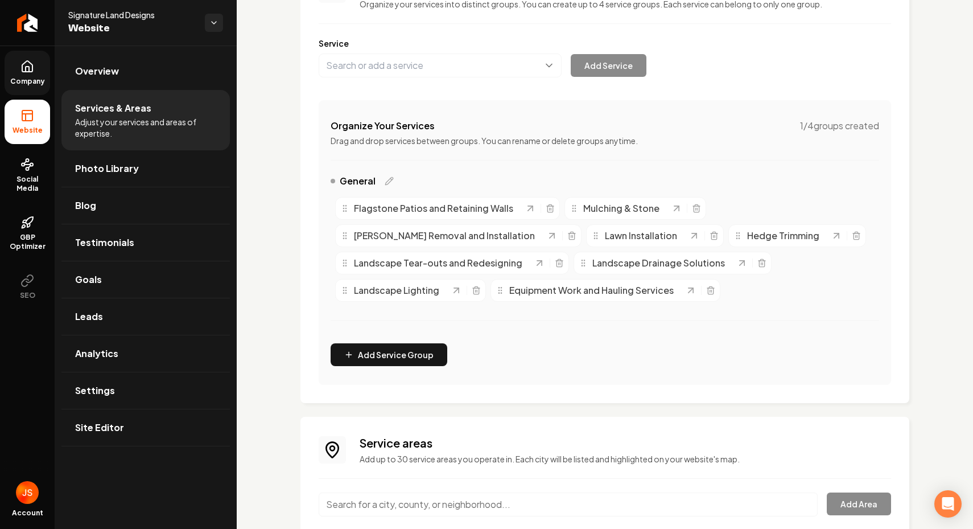
click at [34, 64] on link "Company" at bounding box center [28, 73] width 46 height 44
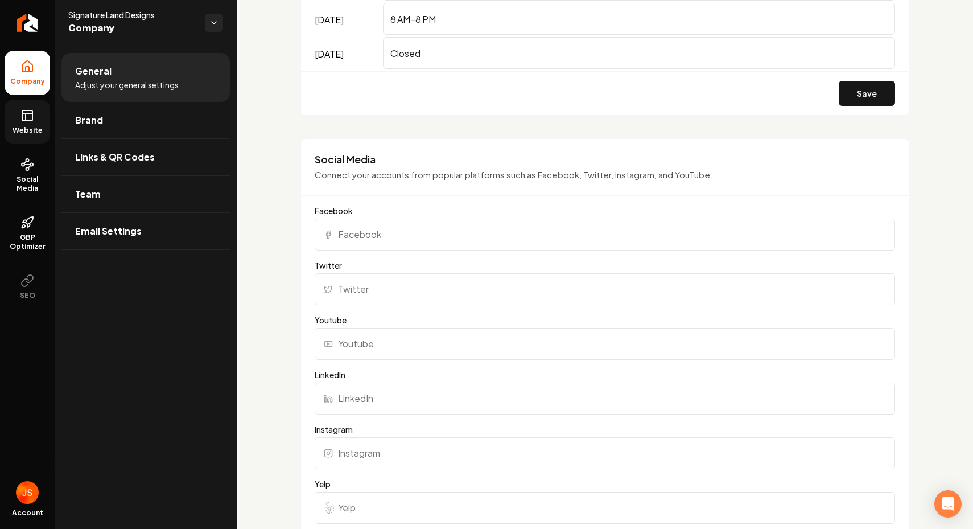
scroll to position [981, 0]
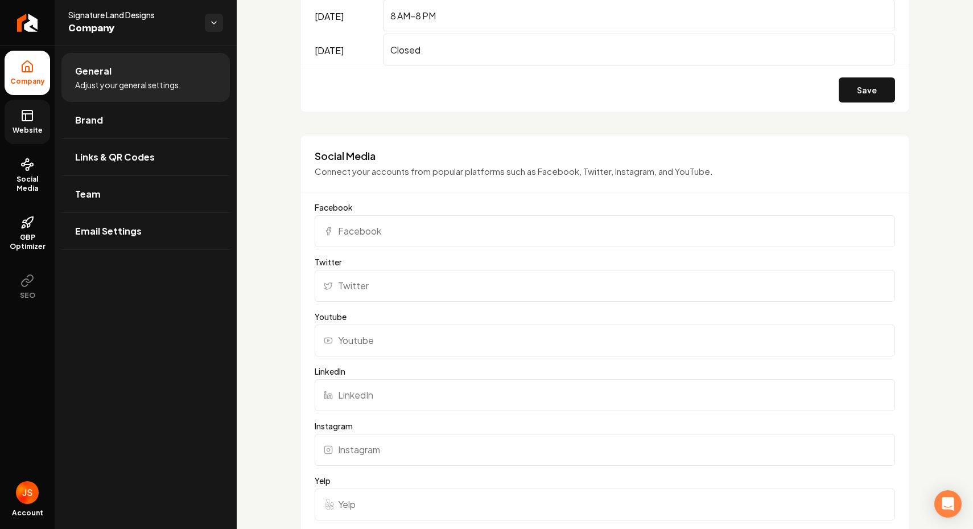
click at [378, 230] on input "Facebook" at bounding box center [605, 231] width 580 height 32
paste input "https://www.facebook.com/people/Signature-Land-Designs/61579169186952/"
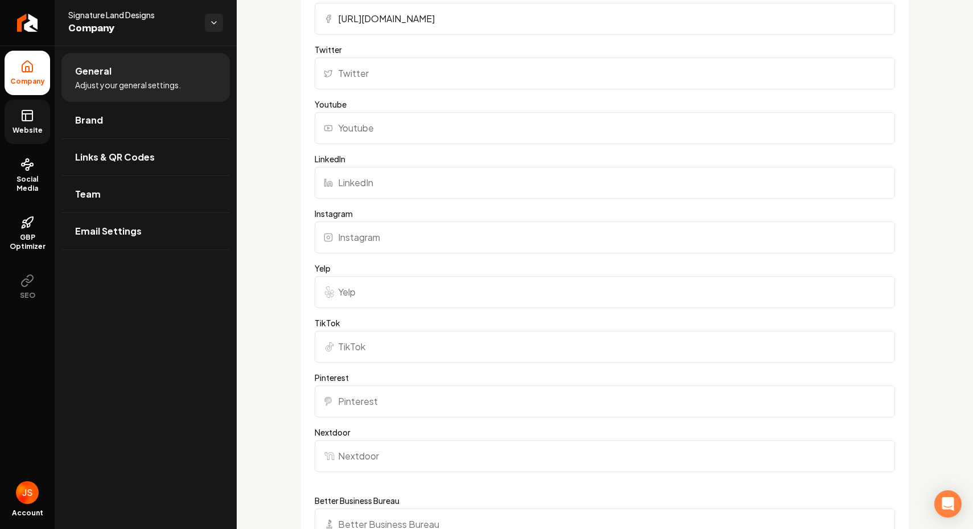
scroll to position [1427, 0]
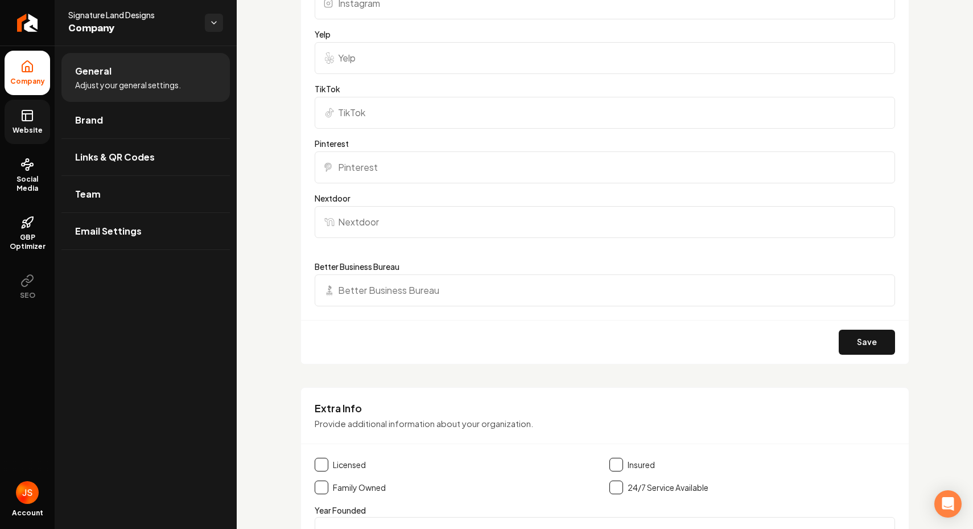
type input "https://www.facebook.com/people/Signature-Land-Designs/61579169186952/"
drag, startPoint x: 919, startPoint y: 340, endPoint x: 925, endPoint y: 293, distance: 48.3
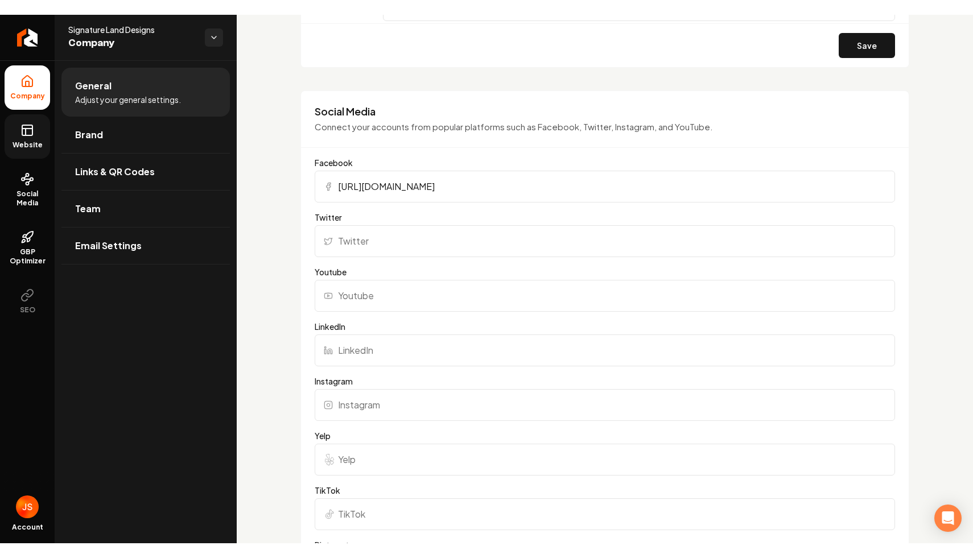
scroll to position [1101, 0]
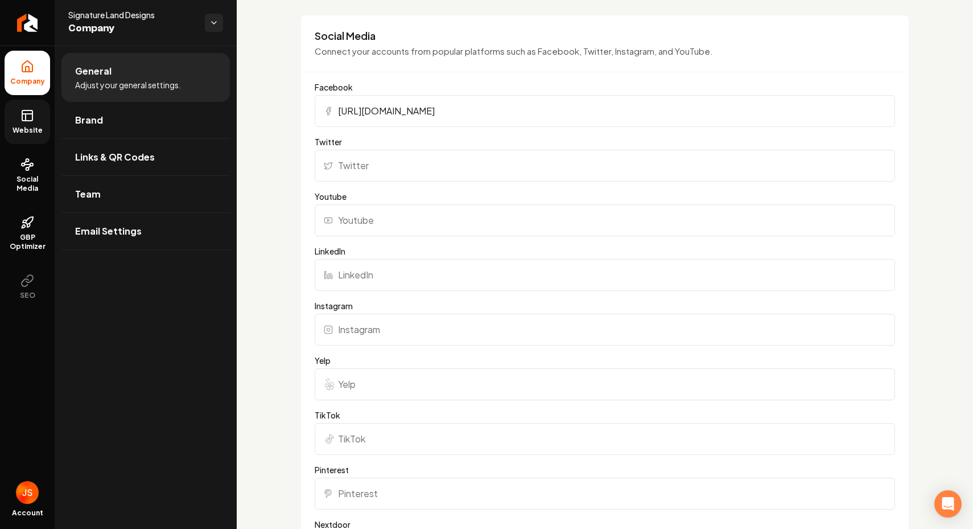
click at [361, 320] on input "Instagram" at bounding box center [605, 330] width 580 height 32
paste input "https://www.instagram.com/signature_land_designs/"
type input "https://www.instagram.com/signature_land_designs/"
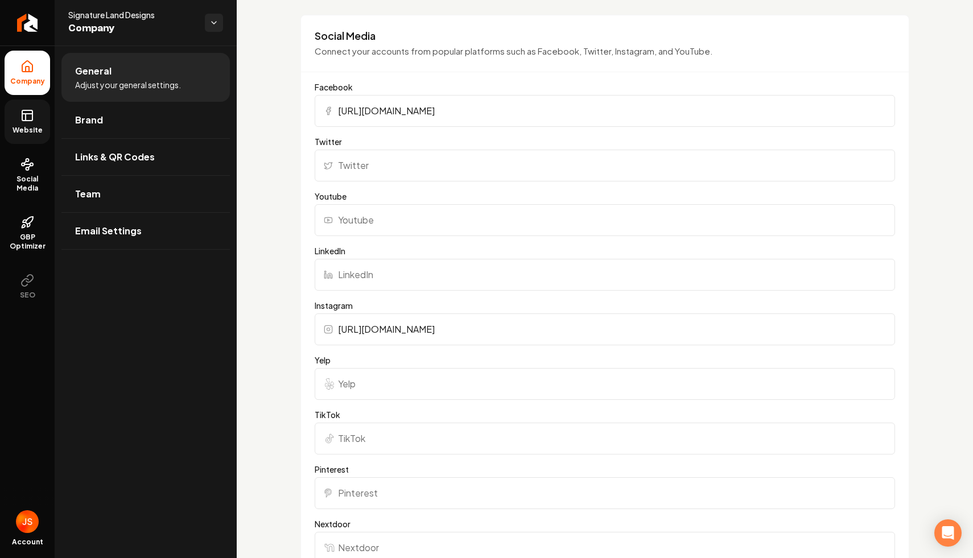
click at [346, 197] on label "Youtube" at bounding box center [605, 196] width 580 height 11
click at [346, 204] on input "Youtube" at bounding box center [605, 220] width 580 height 32
paste input "https://www.youtube.com/@signatureld"
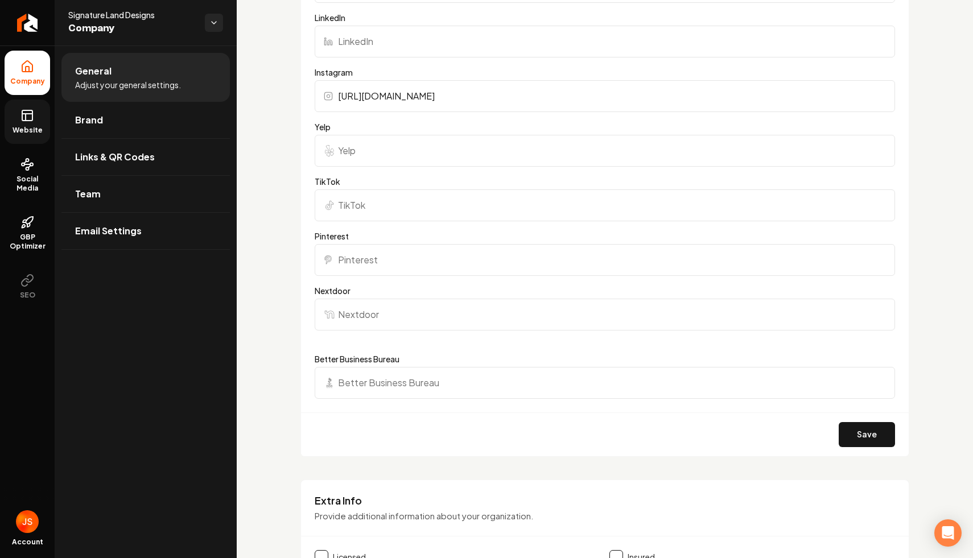
scroll to position [1335, 0]
type input "https://www.youtube.com/@signatureld"
click at [867, 440] on button "Save" at bounding box center [867, 434] width 56 height 25
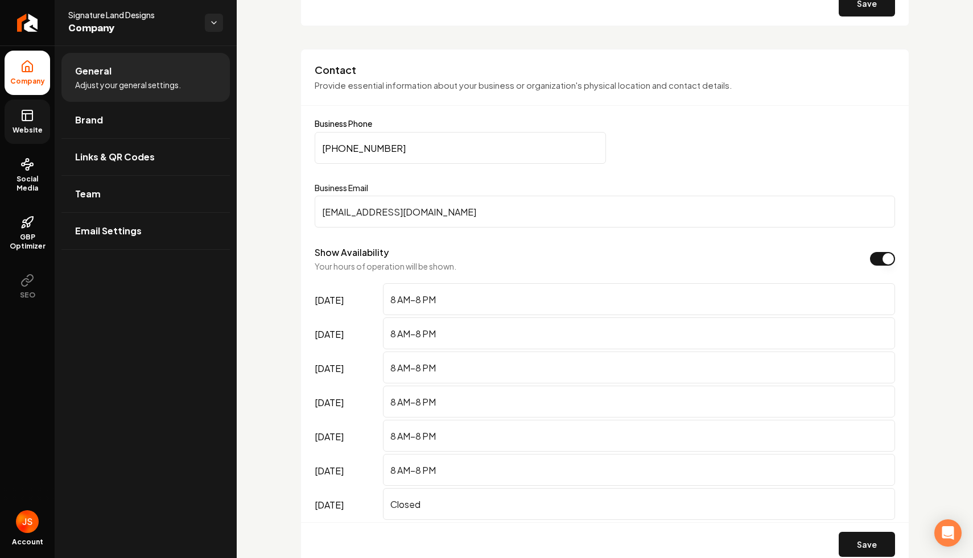
scroll to position [782, 0]
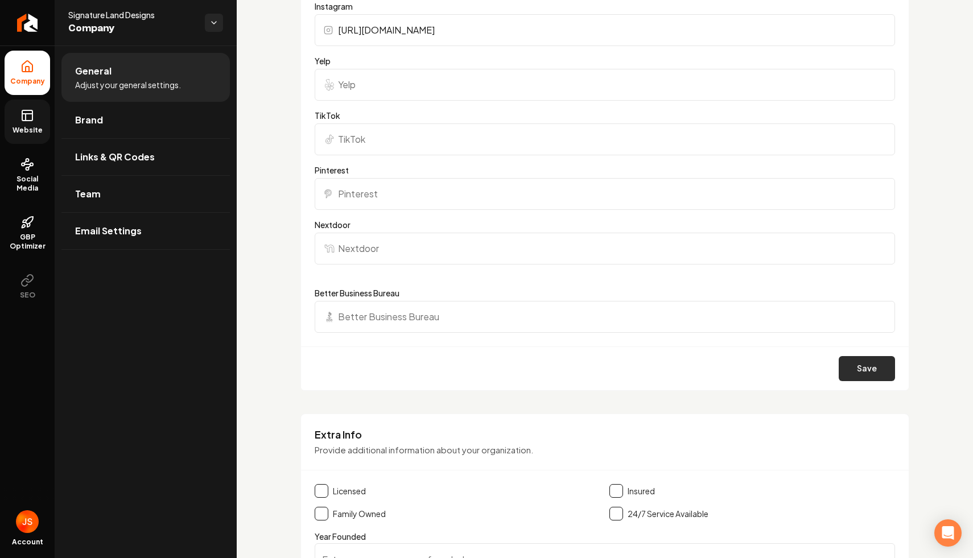
click at [855, 372] on button "Save" at bounding box center [867, 368] width 56 height 25
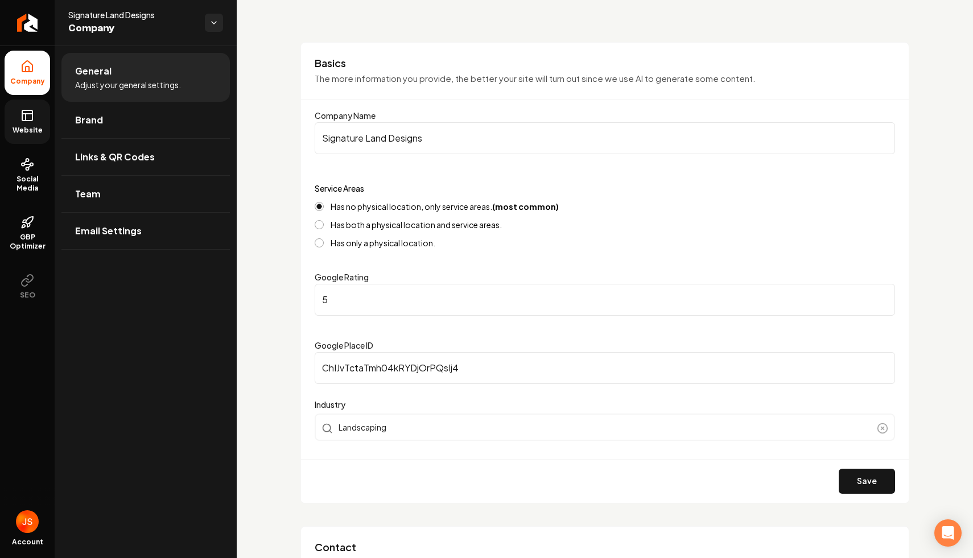
scroll to position [0, 0]
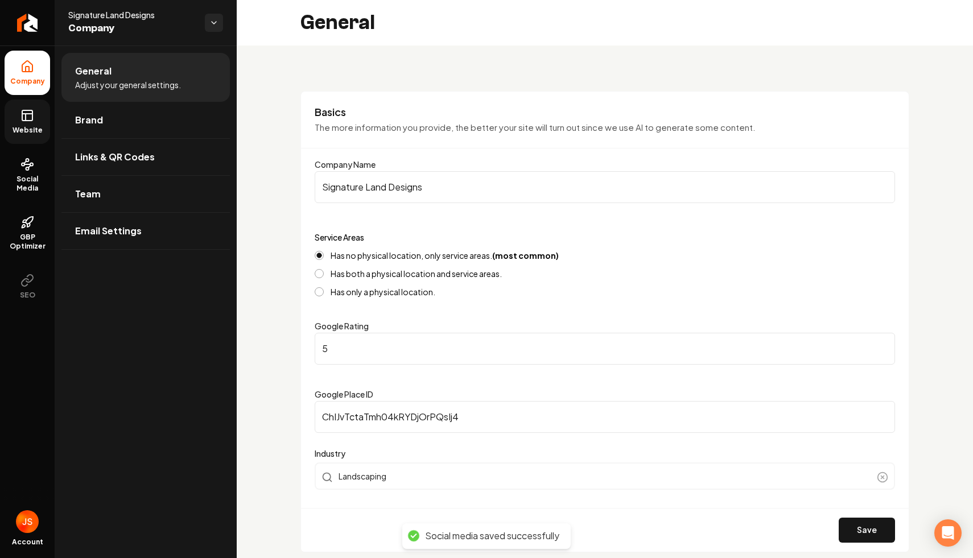
click at [35, 122] on link "Website" at bounding box center [28, 122] width 46 height 44
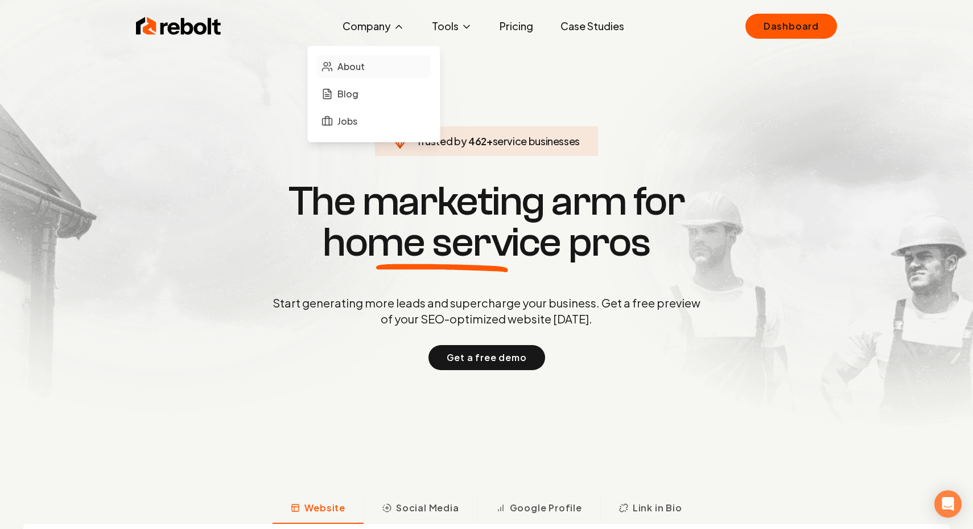
click at [336, 73] on link "About" at bounding box center [374, 66] width 114 height 23
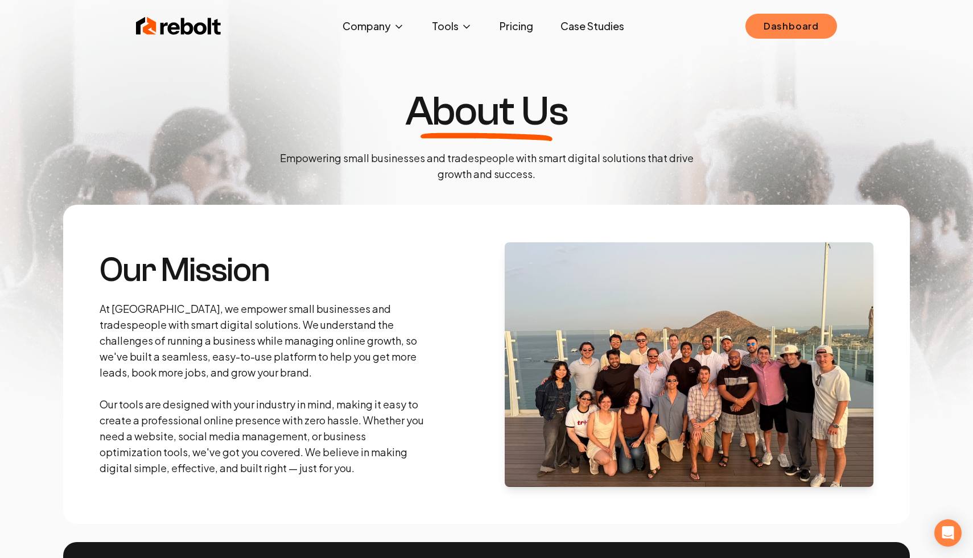
click at [814, 28] on link "Dashboard" at bounding box center [792, 26] width 92 height 25
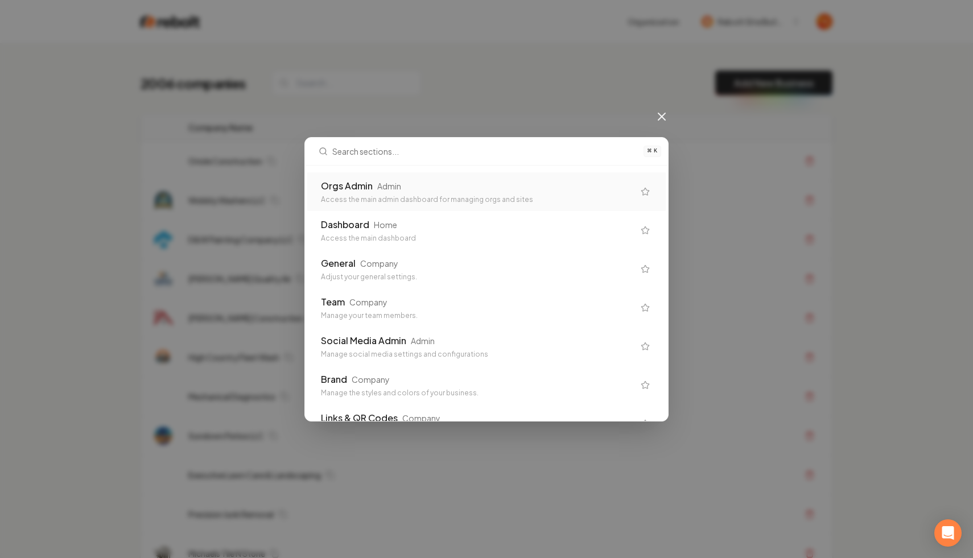
click at [536, 175] on div "Orgs Admin Admin Access the main admin dashboard for managing orgs and sites" at bounding box center [486, 191] width 359 height 39
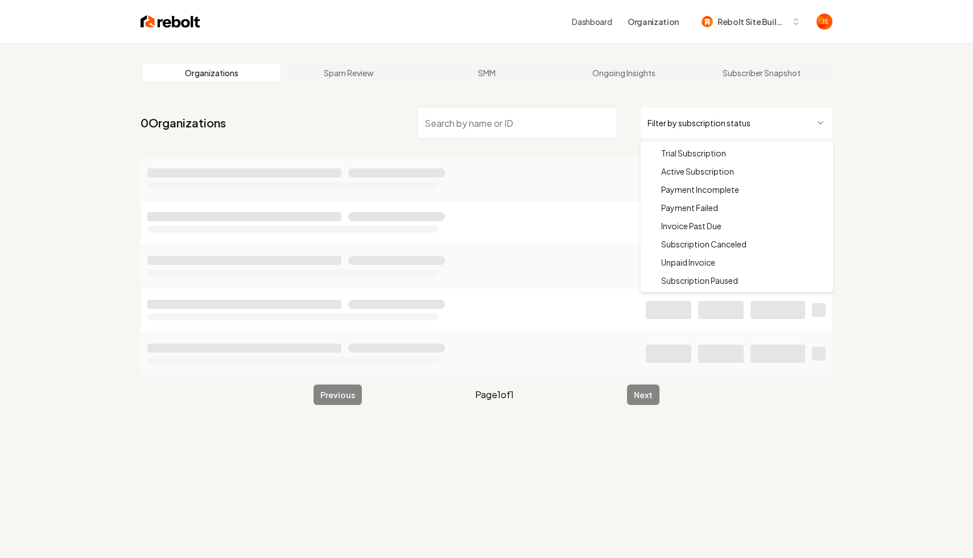
click at [712, 116] on html "Dashboard Organization Rebolt Site Builder Organizations Spam Review SMM Ongoin…" at bounding box center [486, 279] width 973 height 558
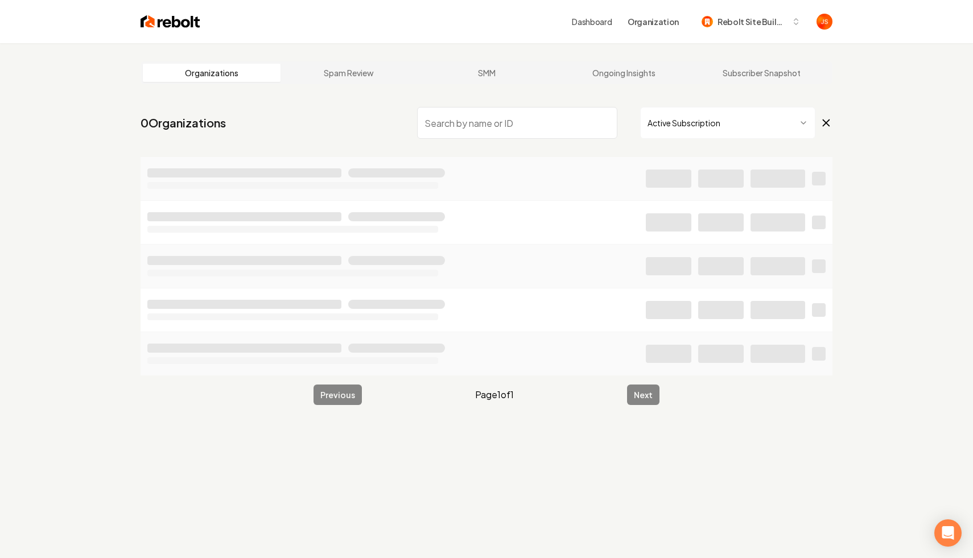
click at [537, 123] on input "search" at bounding box center [517, 123] width 200 height 32
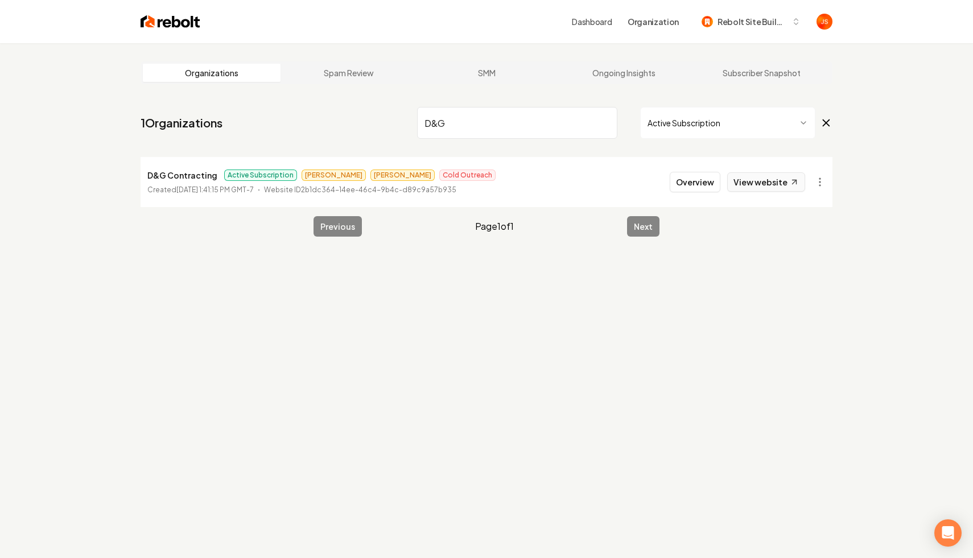
type input "D&G"
click at [748, 183] on link "View website" at bounding box center [766, 181] width 78 height 19
click at [600, 121] on input "D&G" at bounding box center [517, 123] width 200 height 32
click at [606, 122] on input "D&G" at bounding box center [517, 123] width 200 height 32
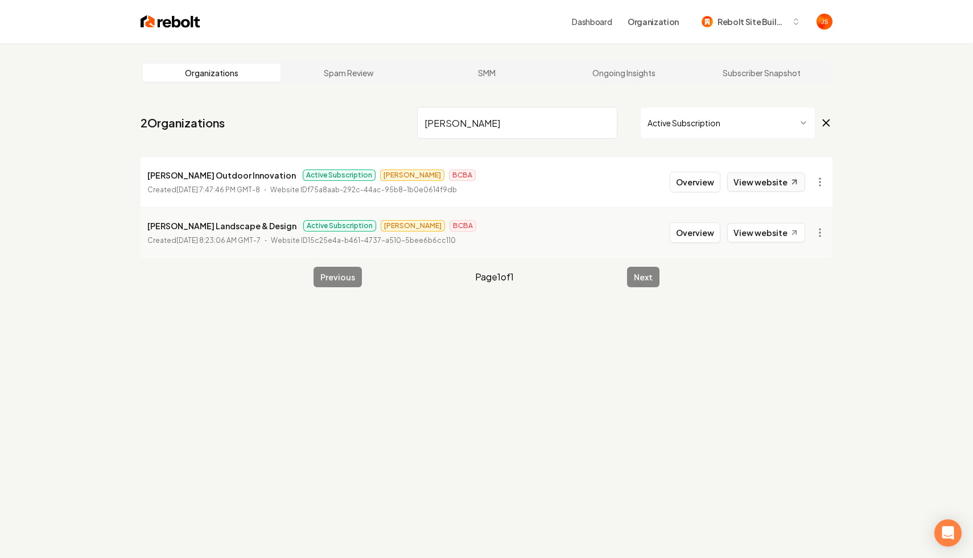
type input "[PERSON_NAME]"
click at [757, 180] on link "View website" at bounding box center [766, 181] width 78 height 19
